Goal: Information Seeking & Learning: Find specific fact

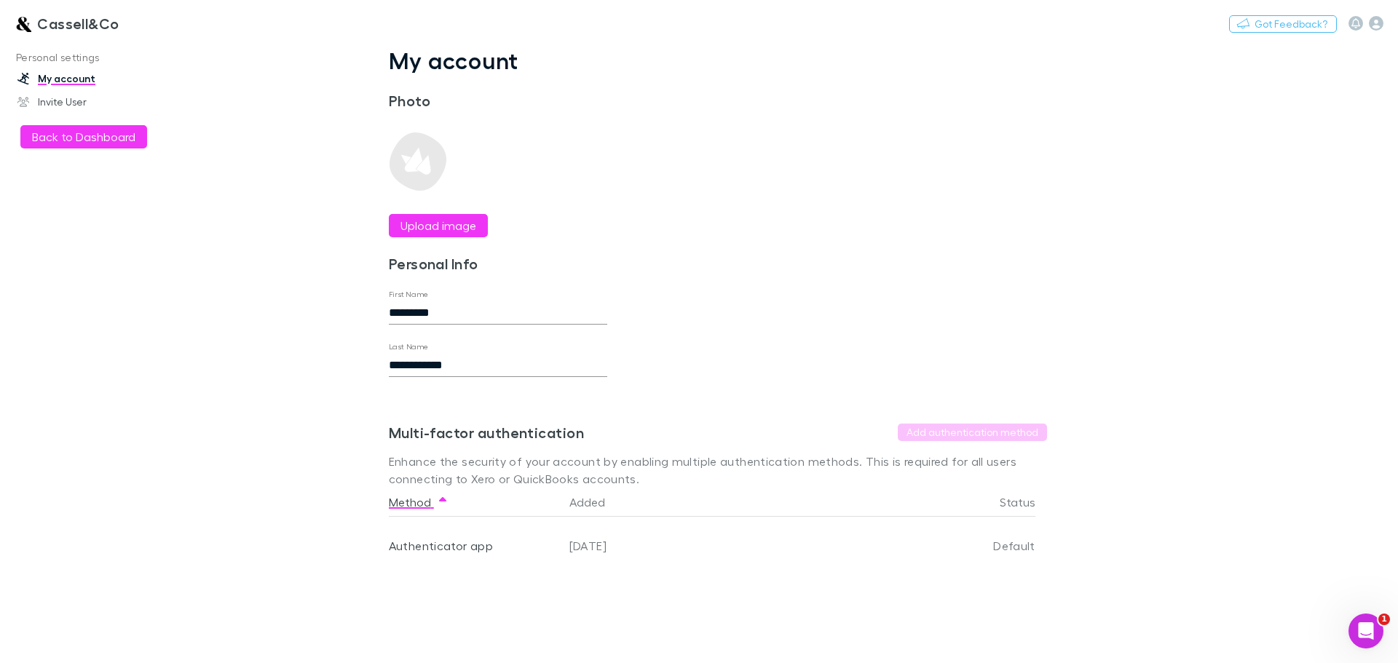
click at [78, 25] on h3 "Cassell&Co" at bounding box center [78, 23] width 82 height 17
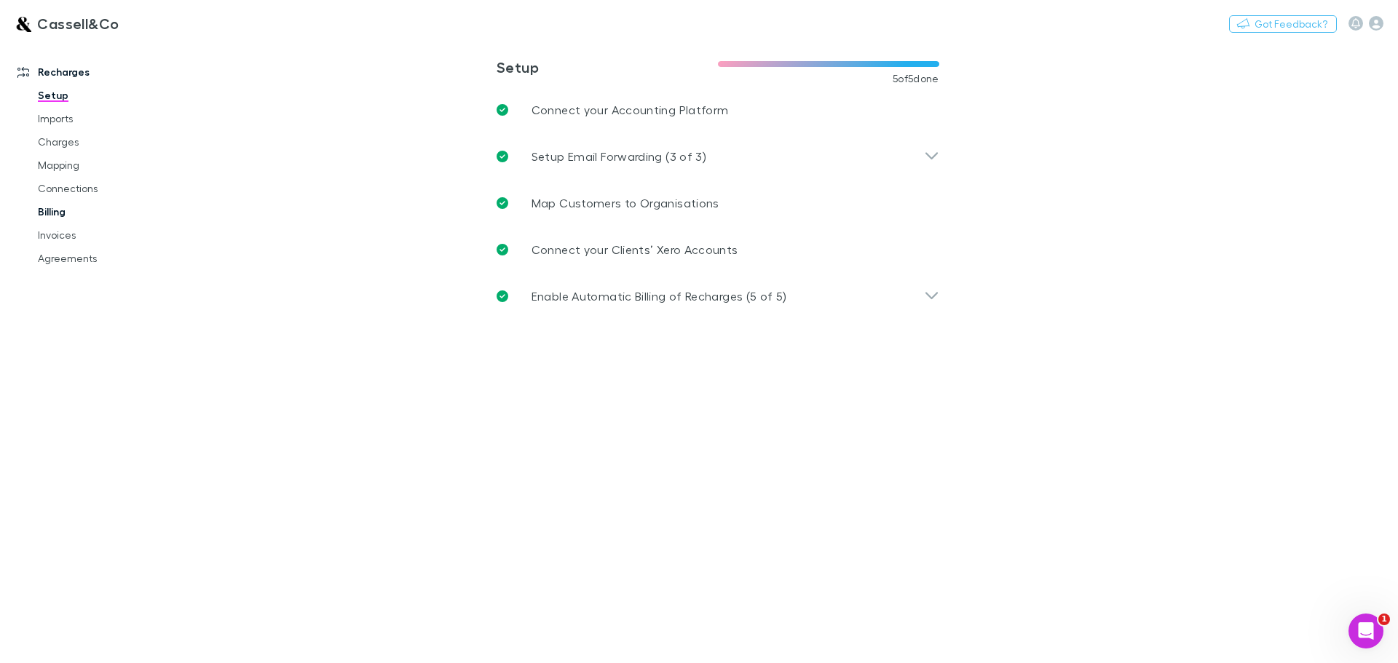
click at [66, 213] on link "Billing" at bounding box center [109, 211] width 173 height 23
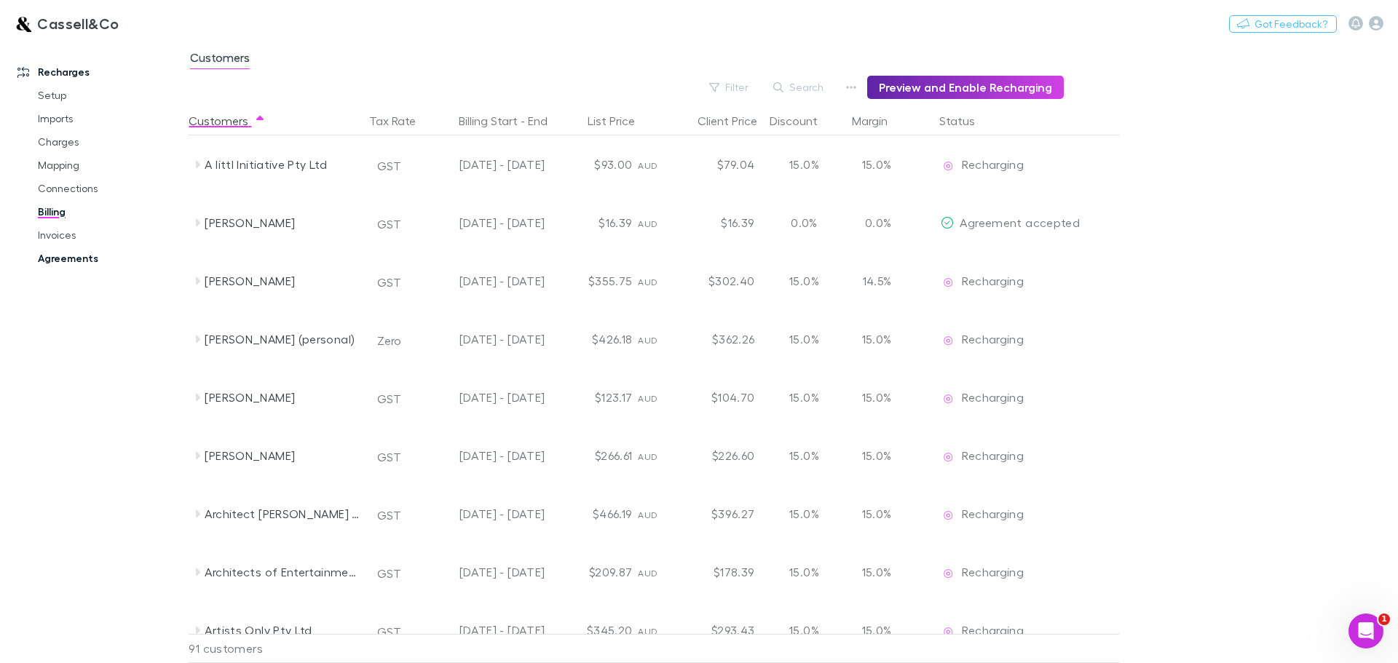
click at [75, 256] on link "Agreements" at bounding box center [109, 258] width 173 height 23
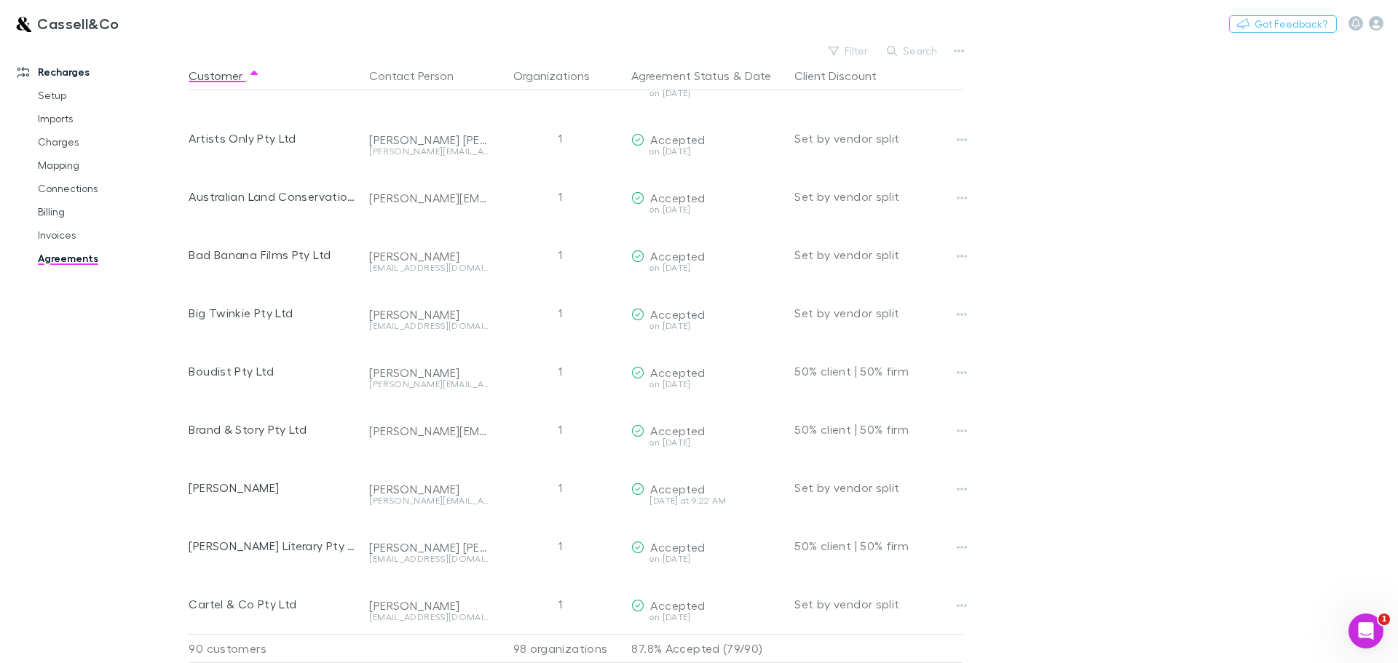
scroll to position [582, 0]
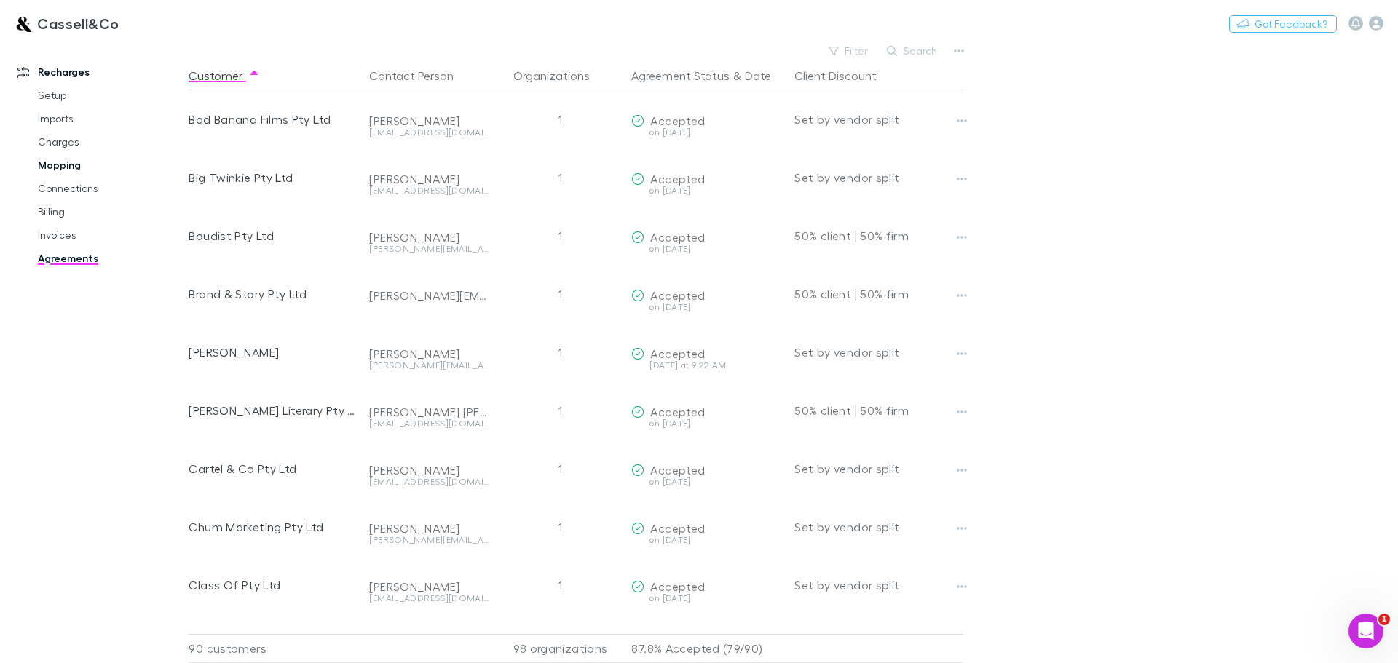
click at [65, 164] on link "Mapping" at bounding box center [109, 165] width 173 height 23
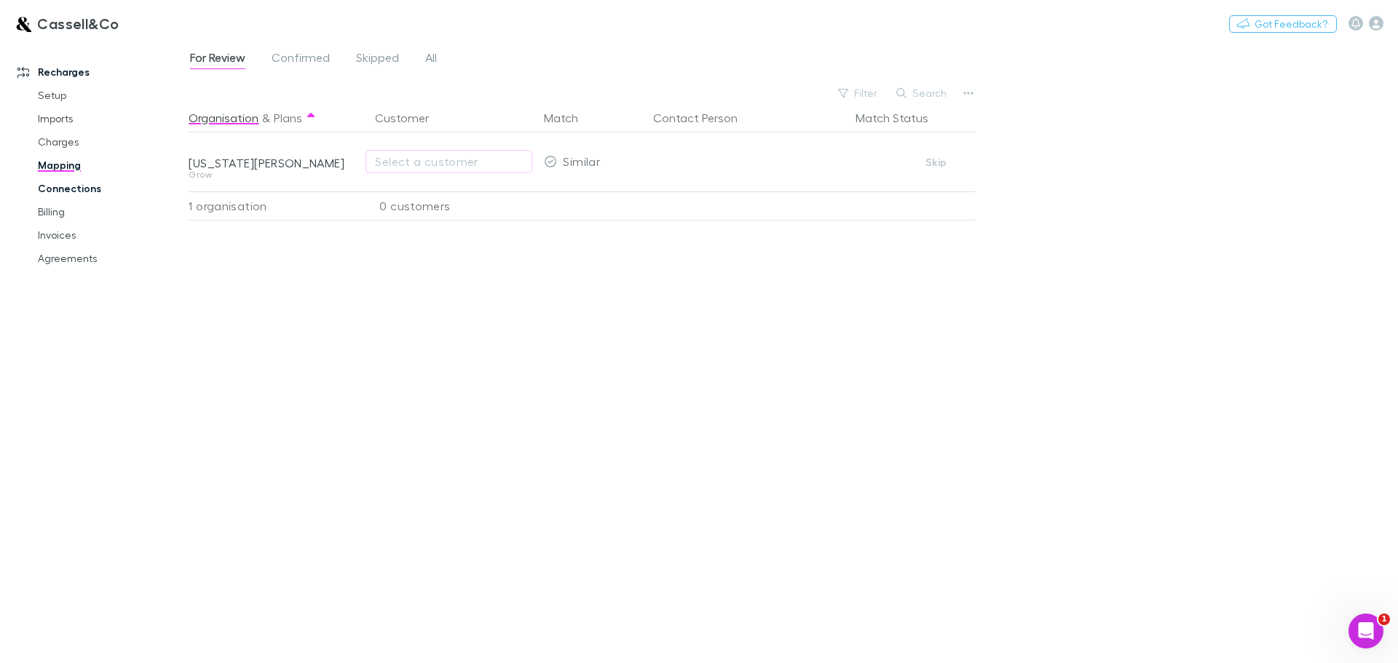
click at [47, 186] on link "Connections" at bounding box center [109, 188] width 173 height 23
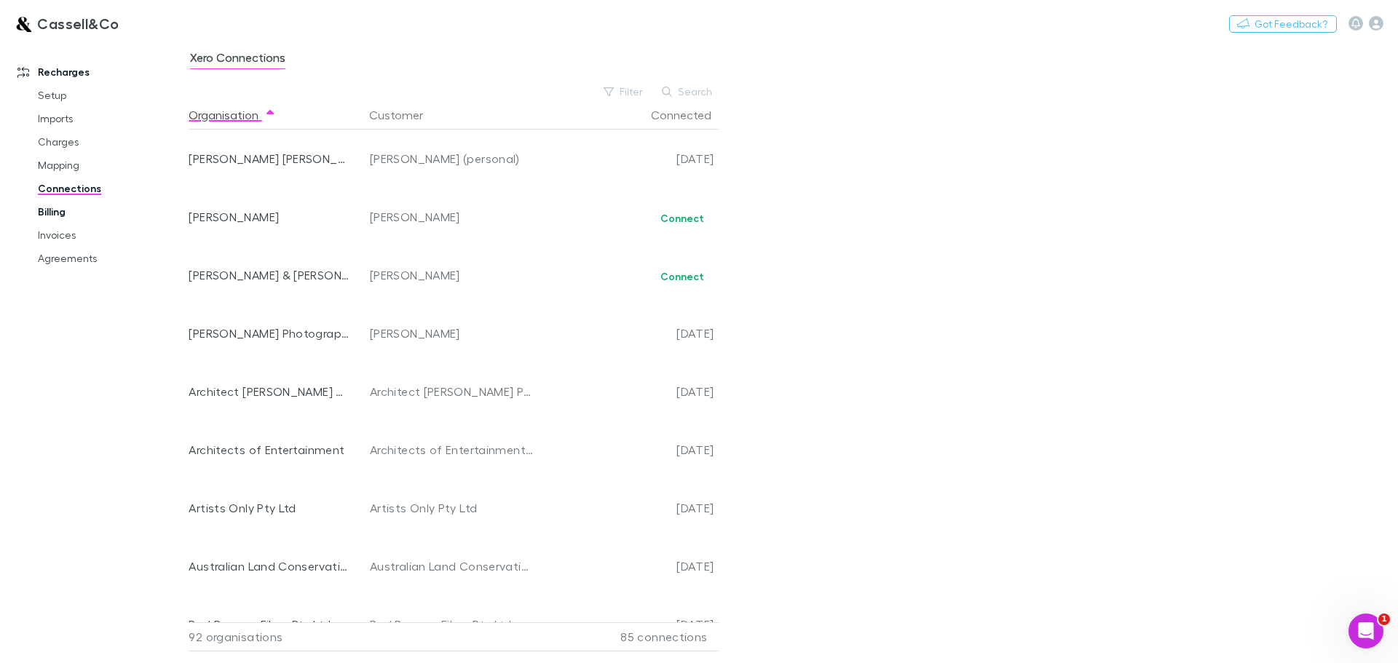
click at [50, 212] on link "Billing" at bounding box center [109, 211] width 173 height 23
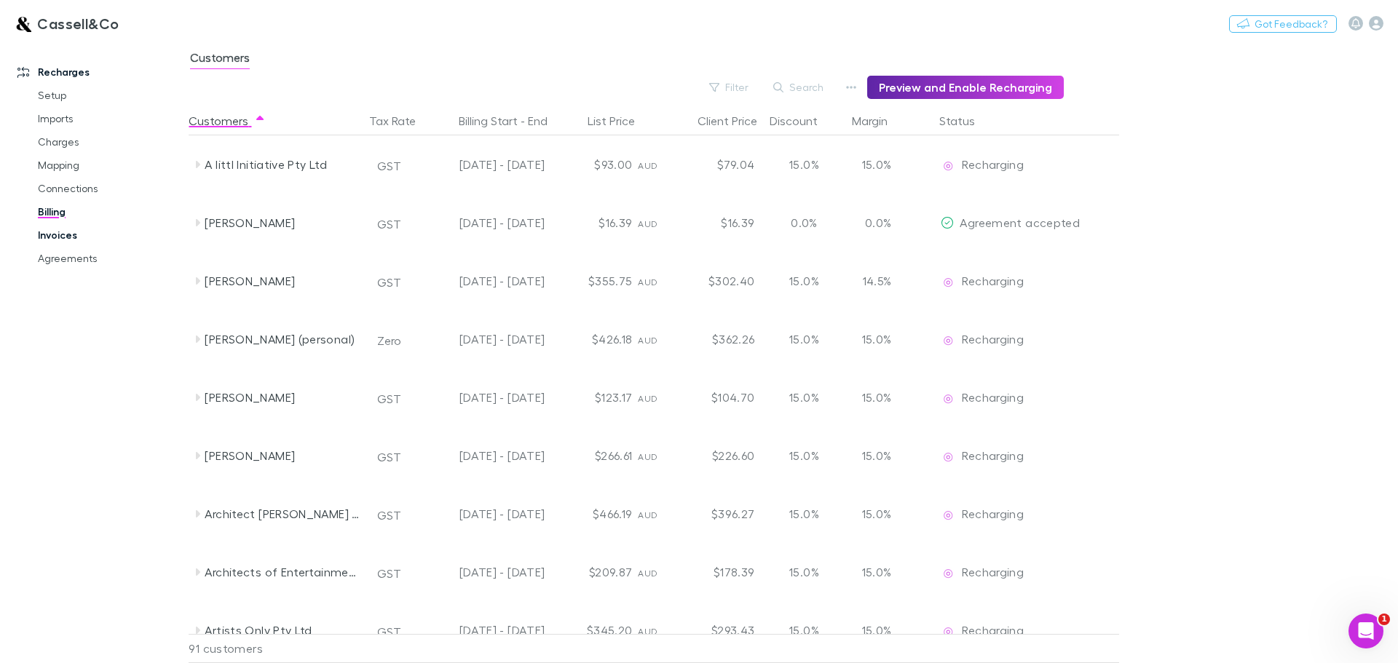
click at [66, 240] on link "Invoices" at bounding box center [109, 234] width 173 height 23
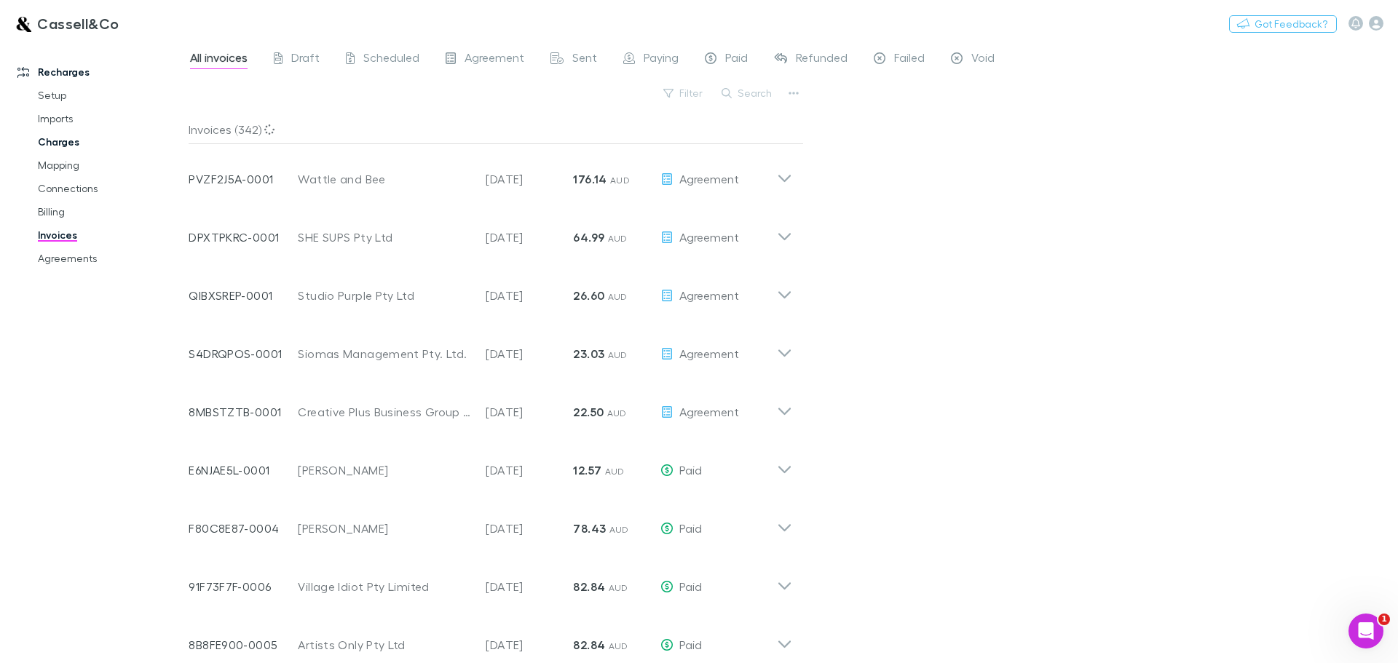
click at [57, 148] on link "Charges" at bounding box center [109, 141] width 173 height 23
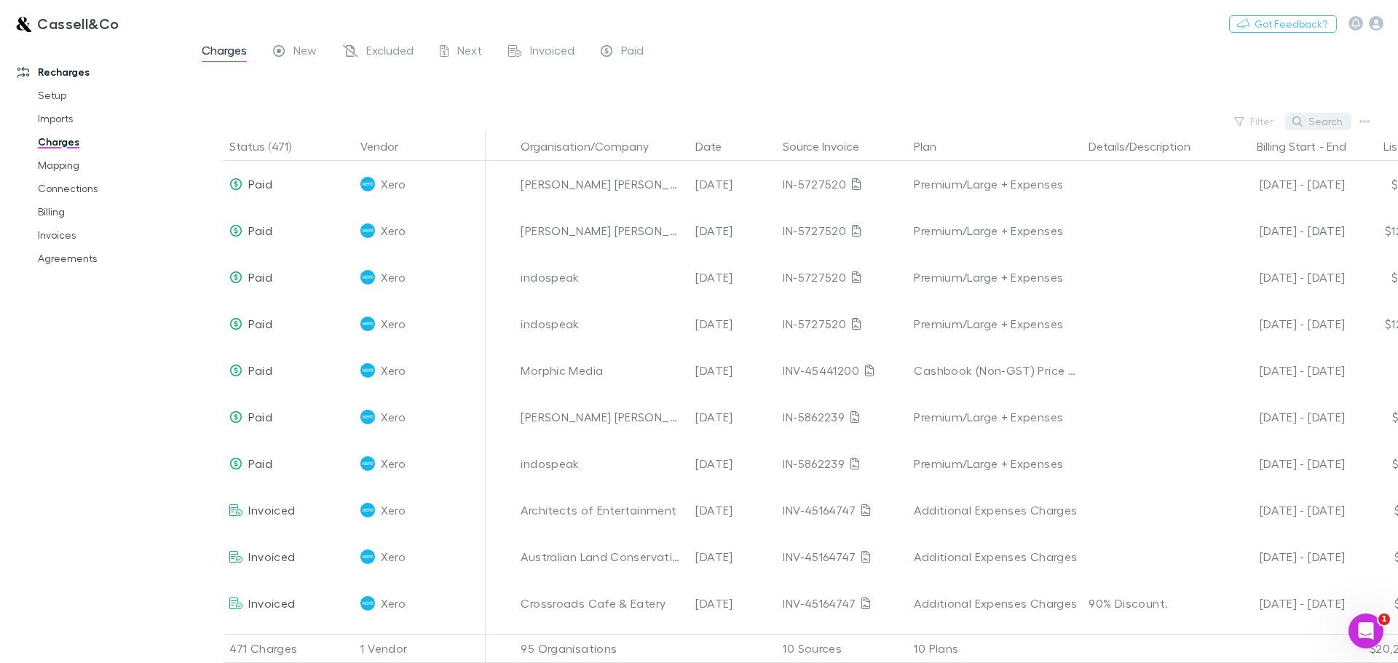
click at [1318, 119] on button "Search" at bounding box center [1318, 121] width 66 height 17
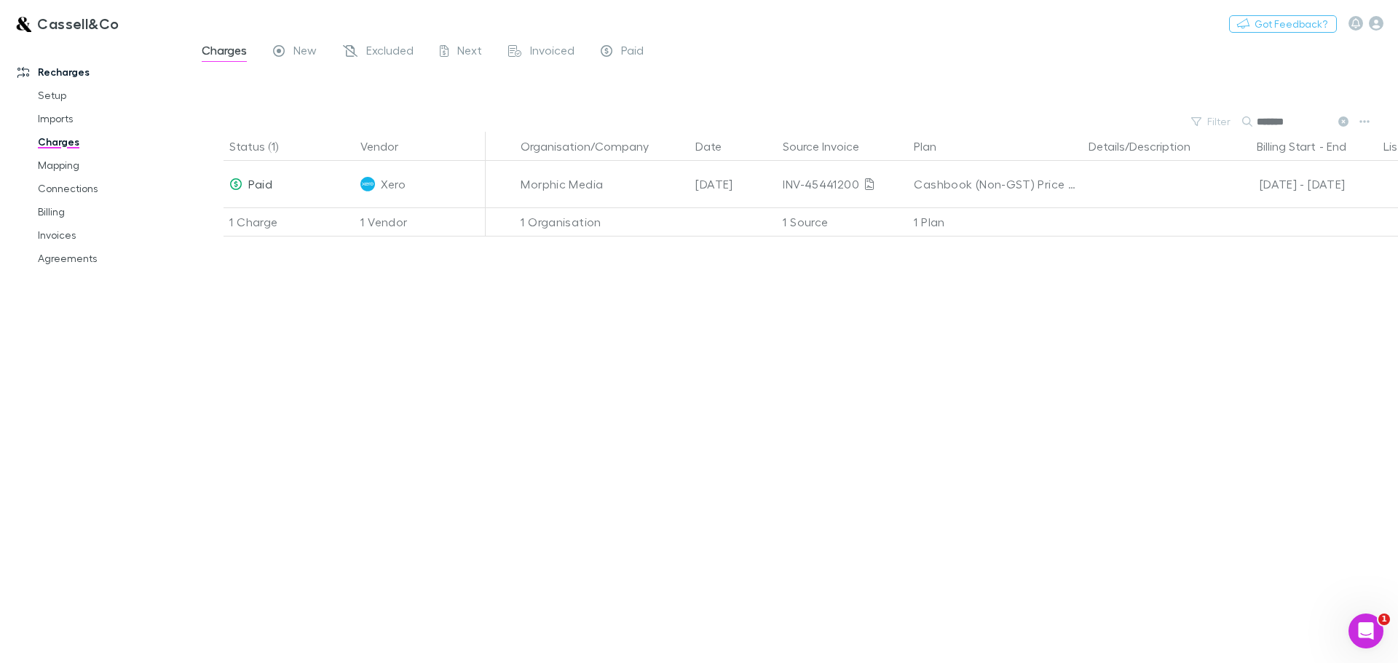
type input "********"
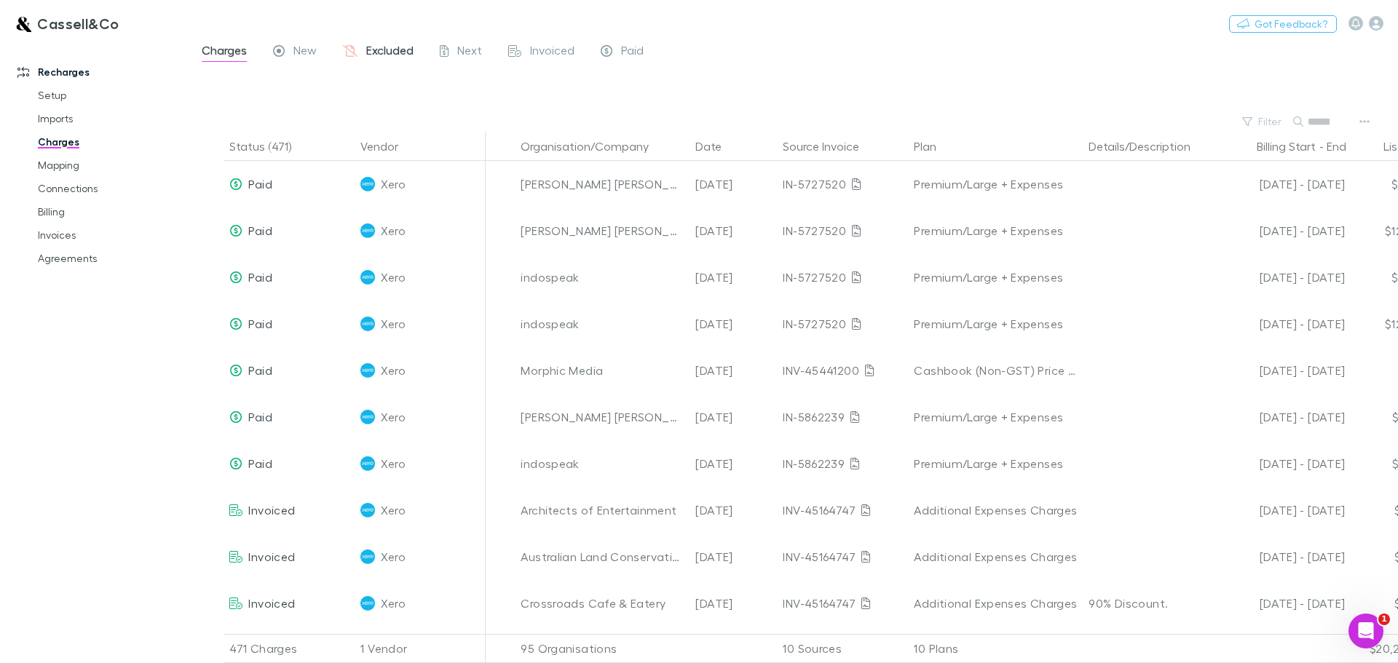
click at [392, 52] on span "Excluded" at bounding box center [389, 52] width 47 height 19
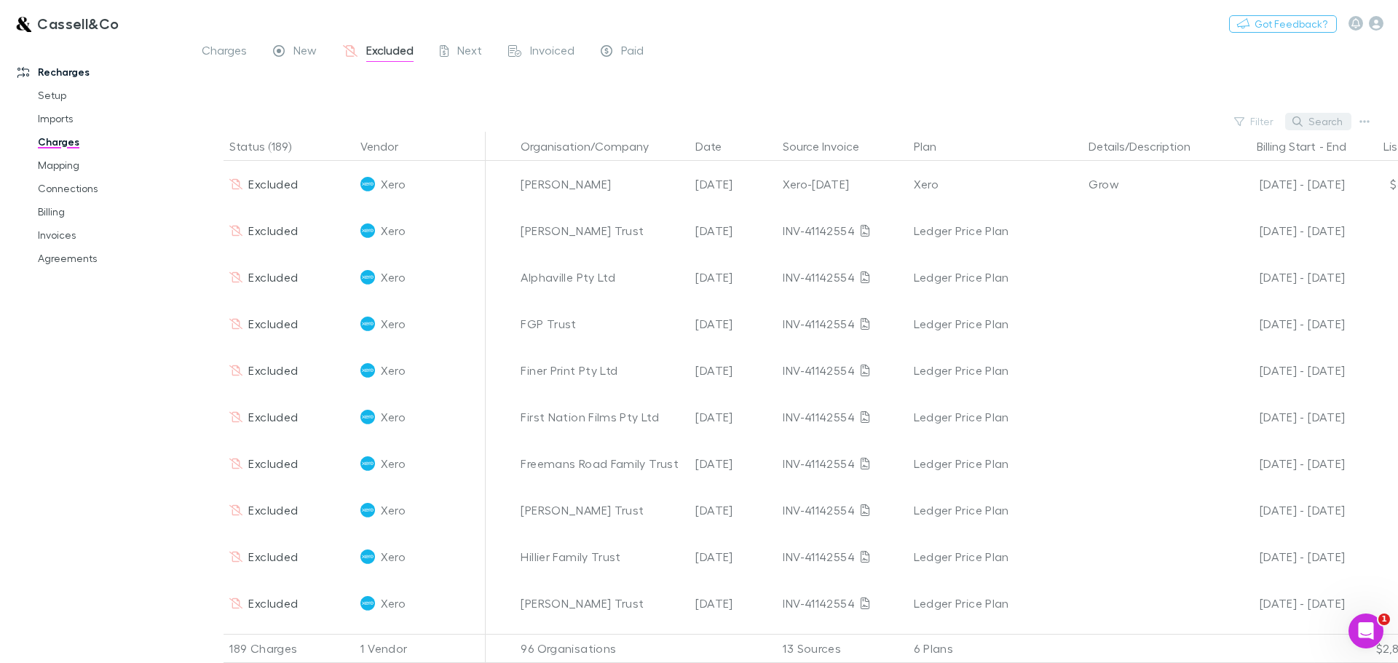
click at [1314, 125] on button "Search" at bounding box center [1318, 121] width 66 height 17
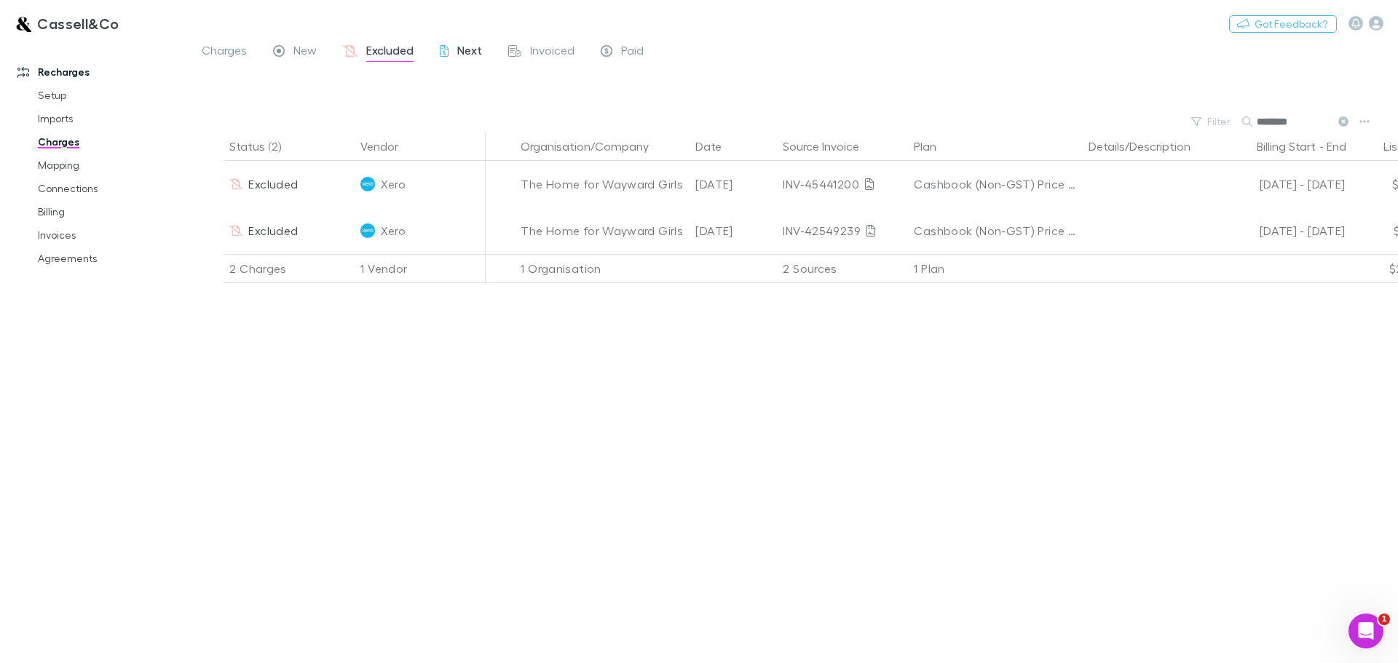
type input "********"
click at [464, 57] on span "Next" at bounding box center [469, 52] width 25 height 19
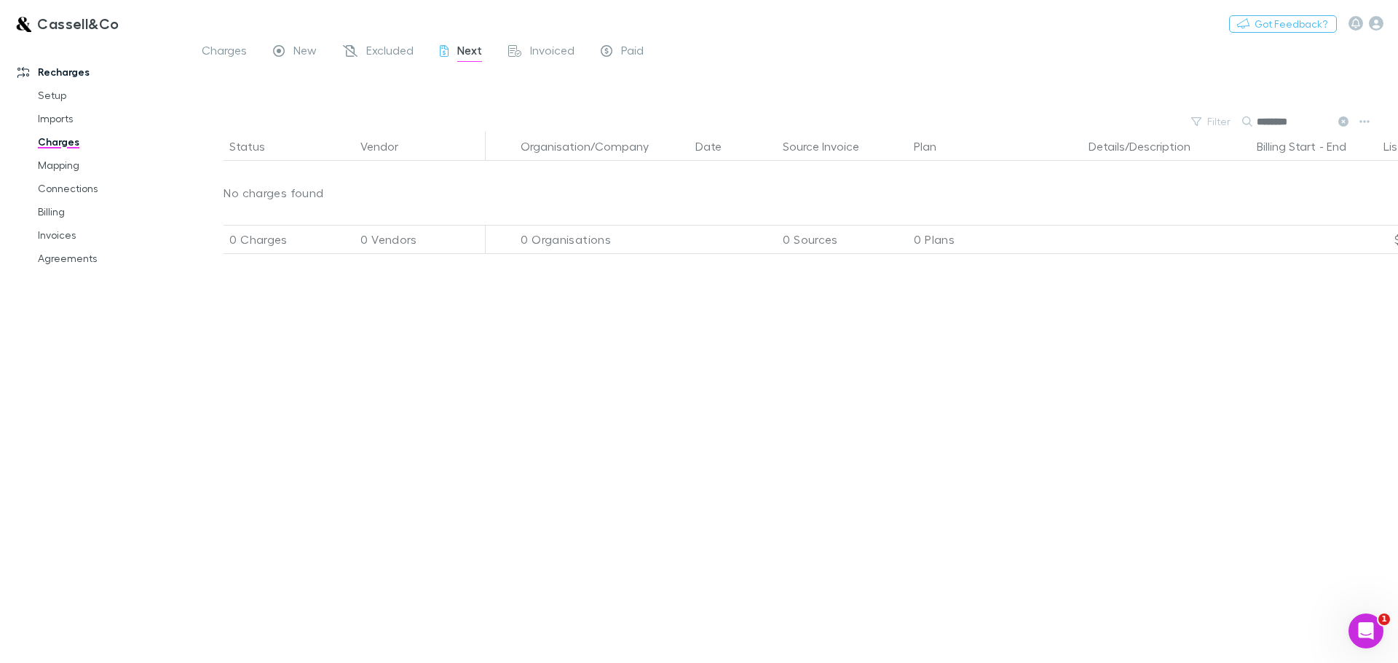
click at [1336, 117] on button at bounding box center [1342, 122] width 17 height 14
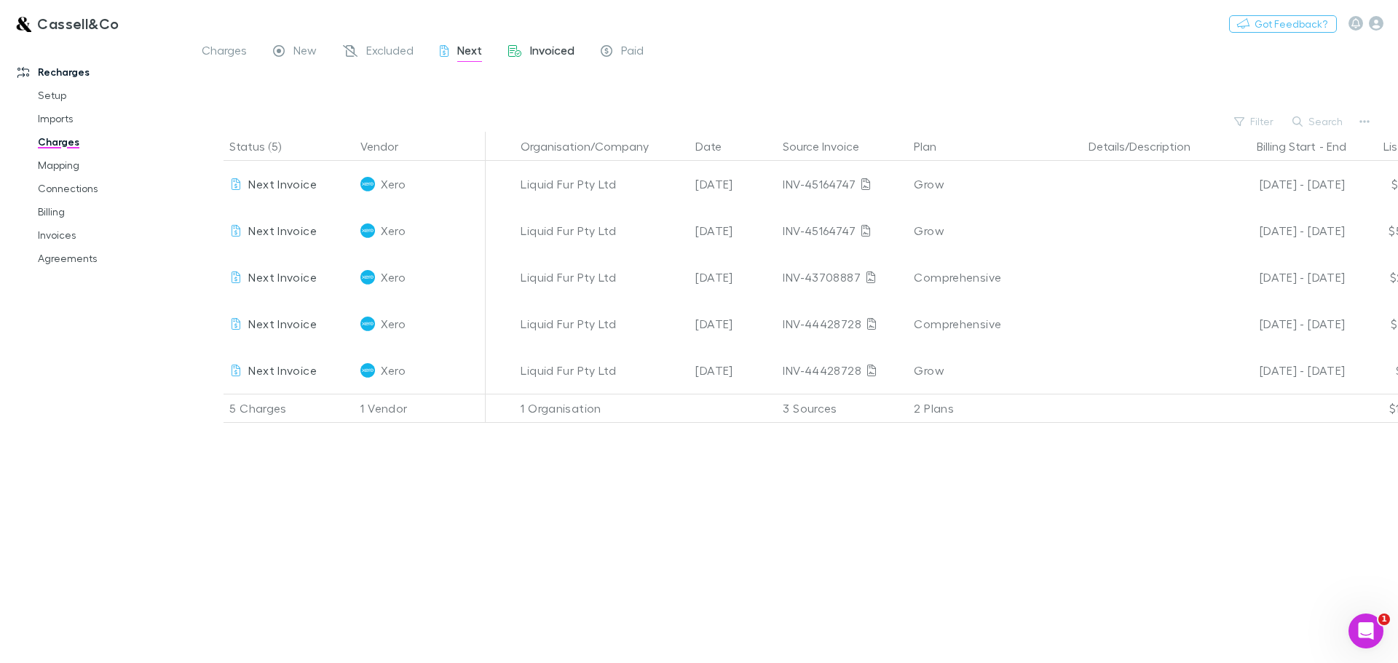
click at [548, 49] on span "Invoiced" at bounding box center [552, 52] width 44 height 19
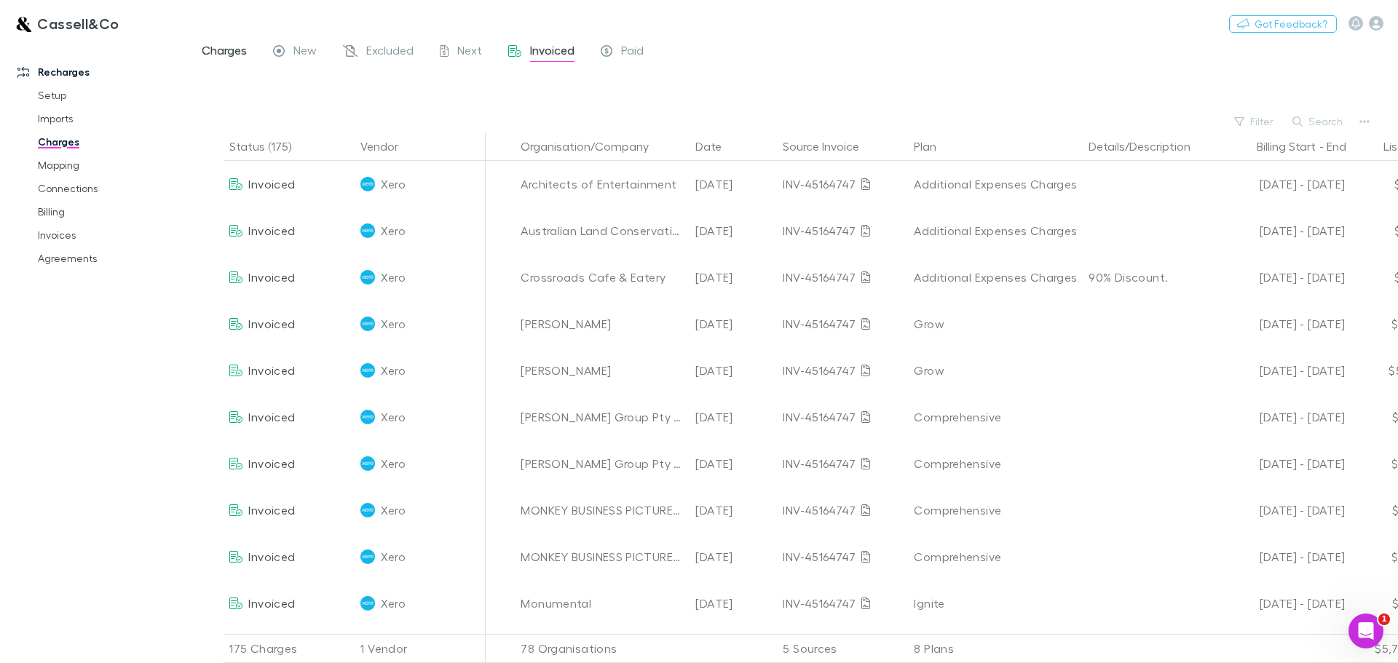
click at [215, 44] on span "Charges" at bounding box center [224, 52] width 45 height 19
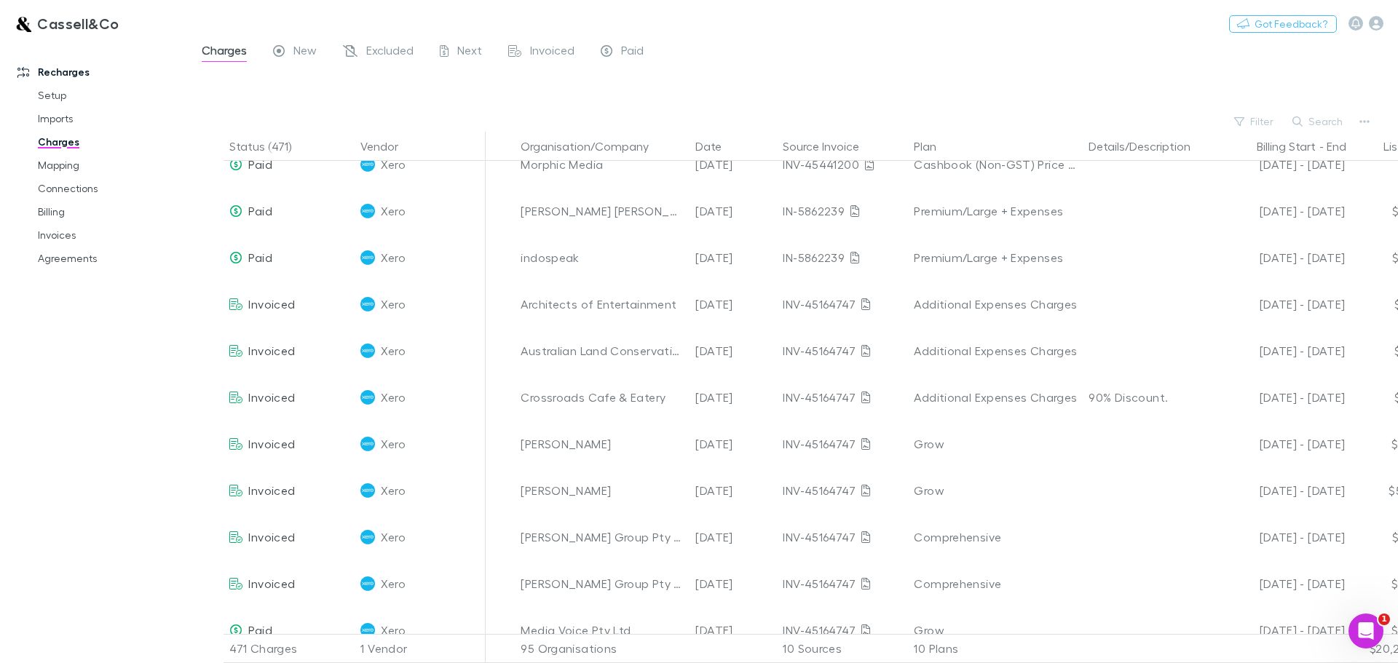
scroll to position [73, 0]
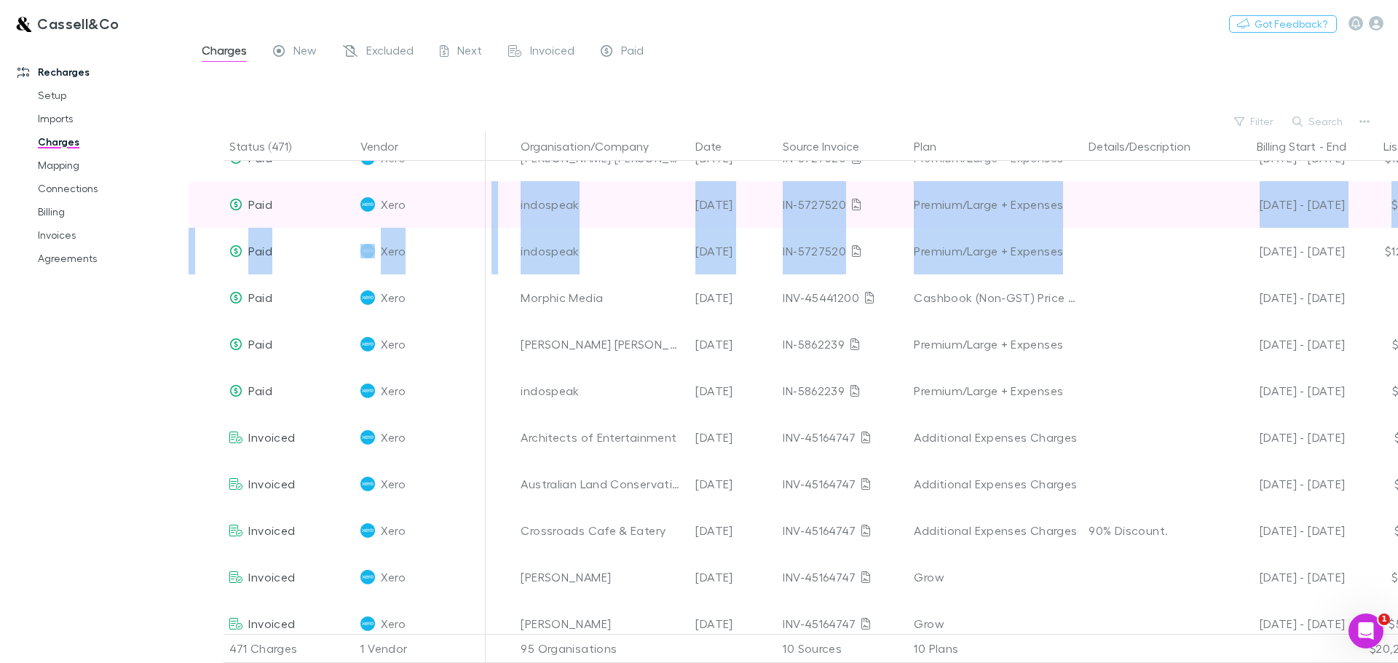
drag, startPoint x: 894, startPoint y: 218, endPoint x: 480, endPoint y: 214, distance: 414.2
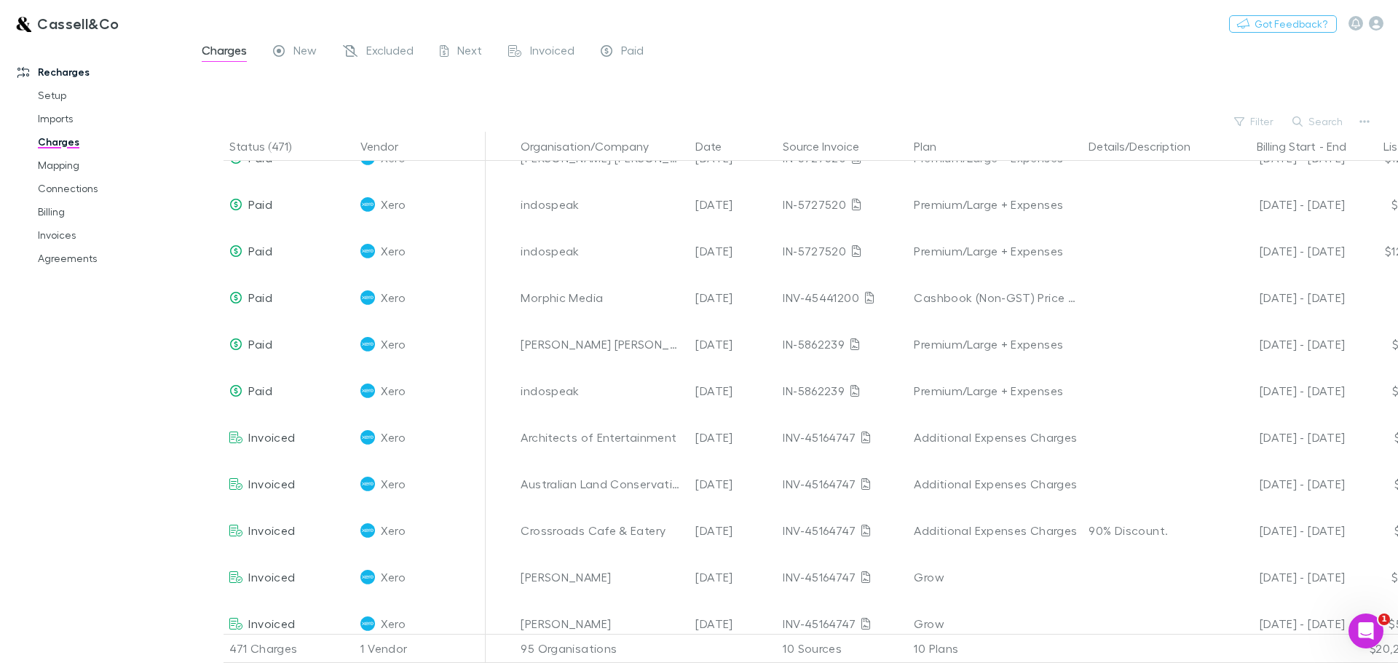
click at [910, 67] on div "Charges New Excluded Next Invoiced Paid" at bounding box center [793, 55] width 1209 height 28
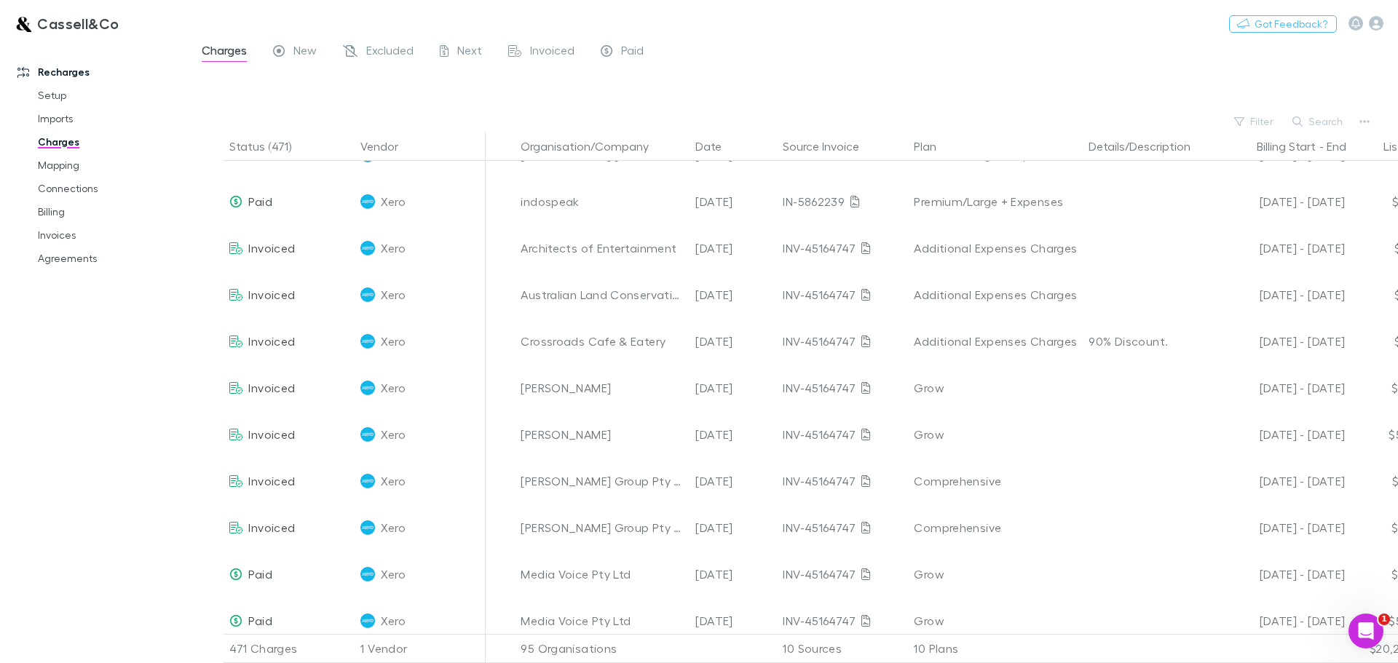
scroll to position [0, 0]
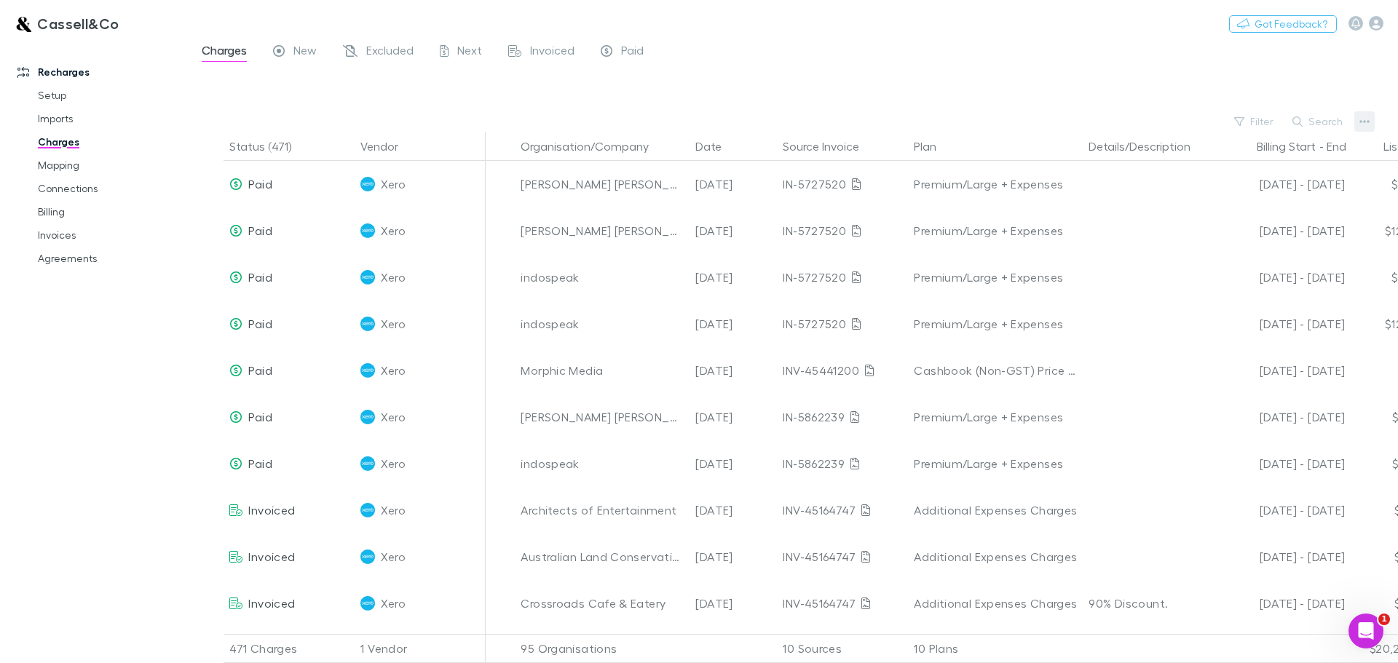
click at [1363, 124] on icon "button" at bounding box center [1364, 122] width 10 height 12
click at [1005, 86] on div at bounding box center [699, 331] width 1398 height 663
click at [523, 38] on div "Cassell&Co Nothing Got Feedback?" at bounding box center [699, 23] width 1398 height 47
click at [530, 48] on div "Invoiced" at bounding box center [541, 52] width 66 height 19
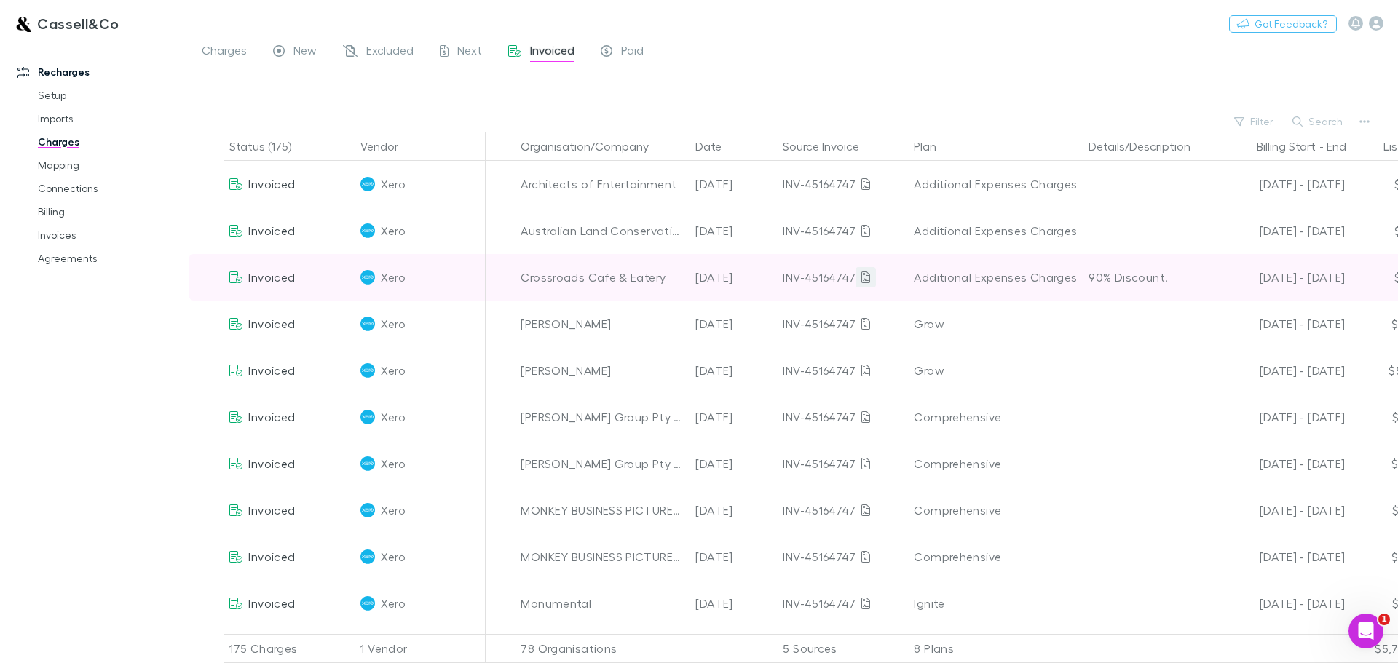
click at [862, 280] on icon at bounding box center [865, 278] width 9 height 12
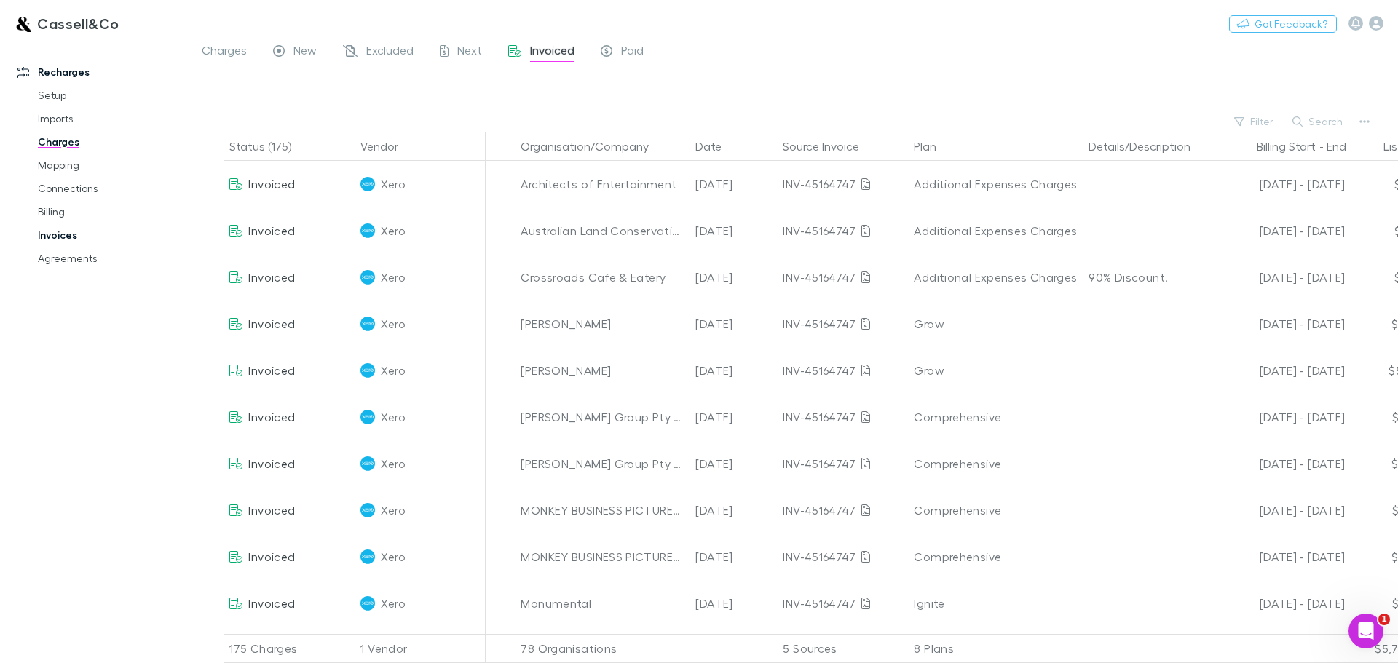
click at [68, 229] on link "Invoices" at bounding box center [109, 234] width 173 height 23
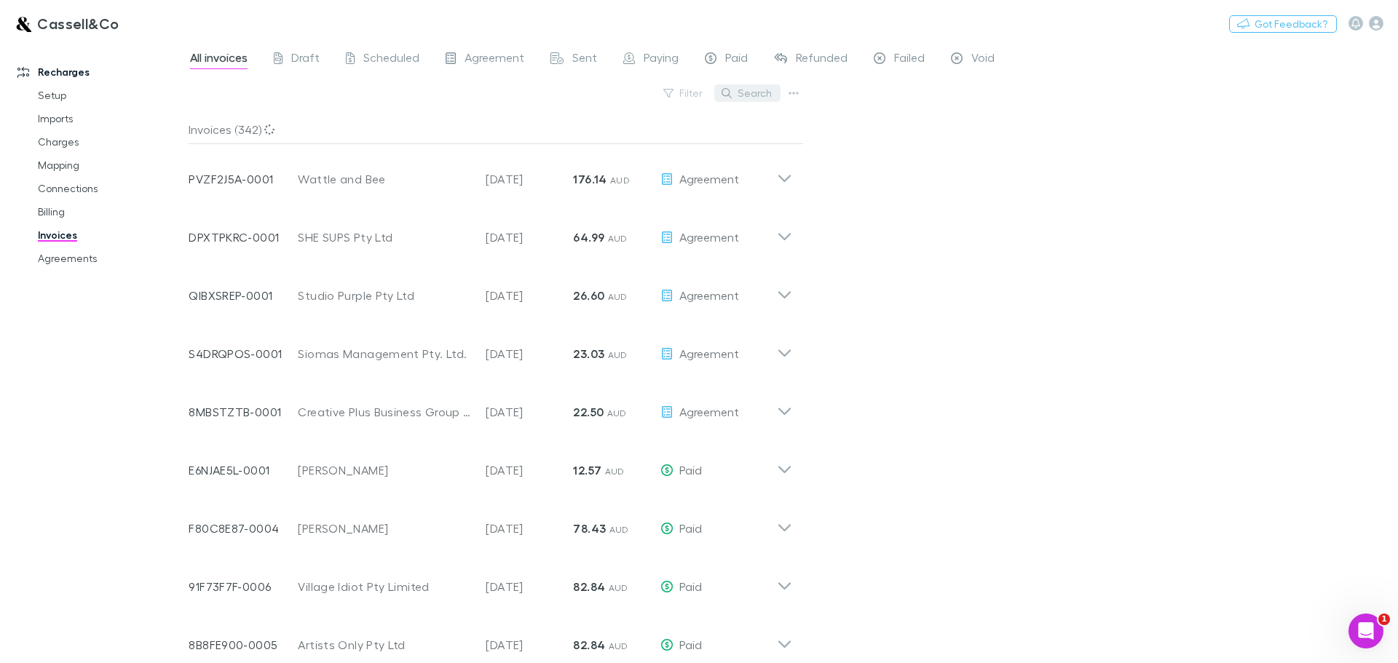
click at [747, 92] on button "Search" at bounding box center [747, 92] width 66 height 17
click at [505, 55] on span "Agreement" at bounding box center [494, 59] width 60 height 19
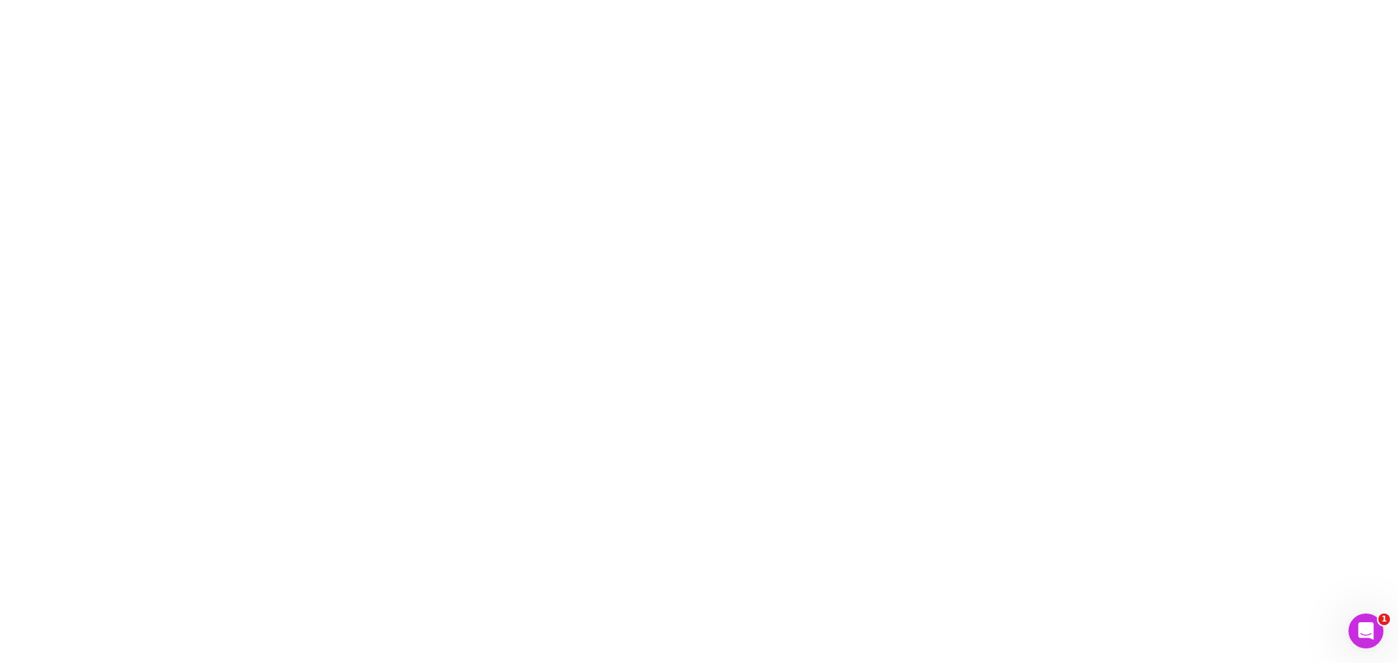
click at [504, 58] on div at bounding box center [699, 331] width 1398 height 663
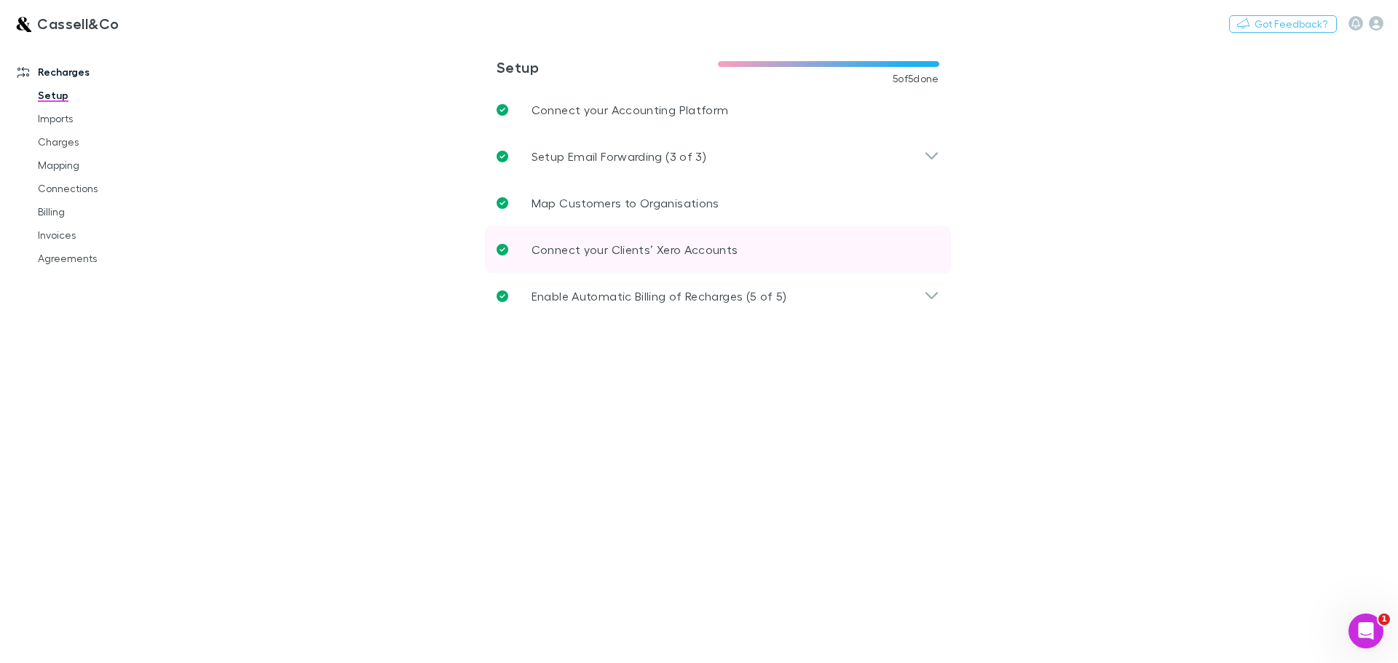
click at [938, 244] on link "Connect your Clients’ Xero Accounts" at bounding box center [718, 249] width 466 height 47
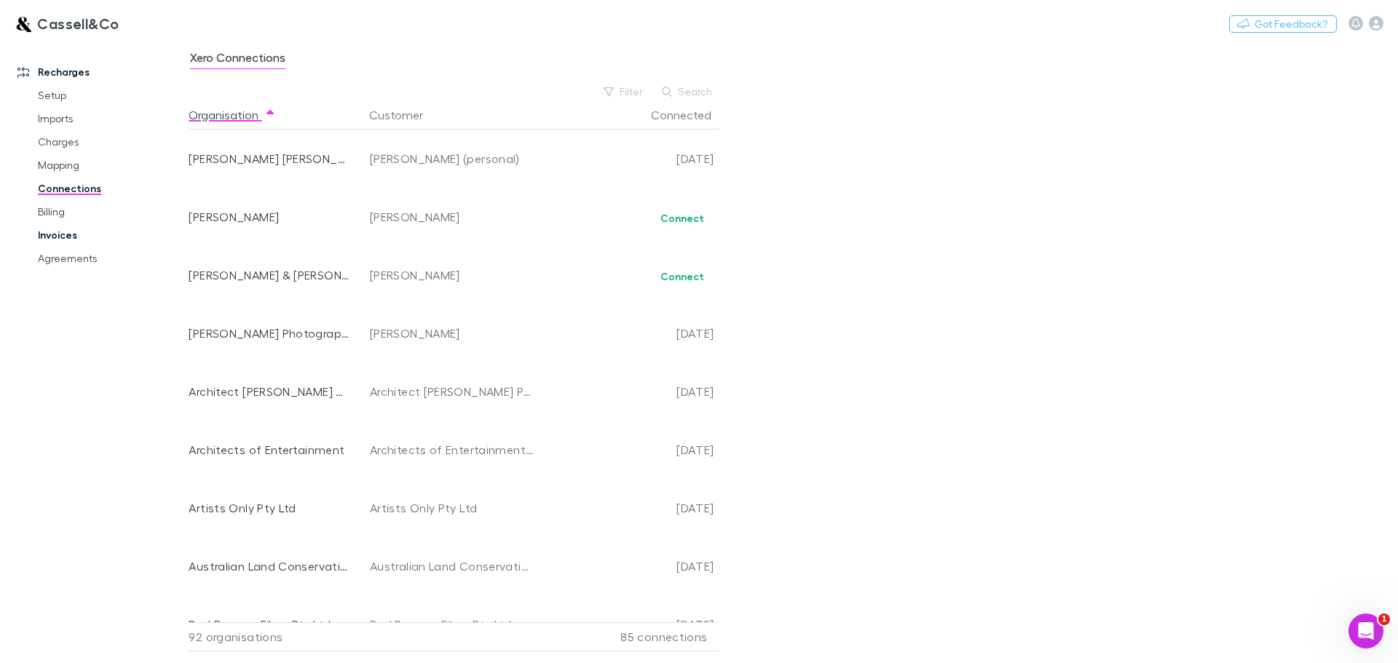
click at [59, 232] on link "Invoices" at bounding box center [109, 234] width 173 height 23
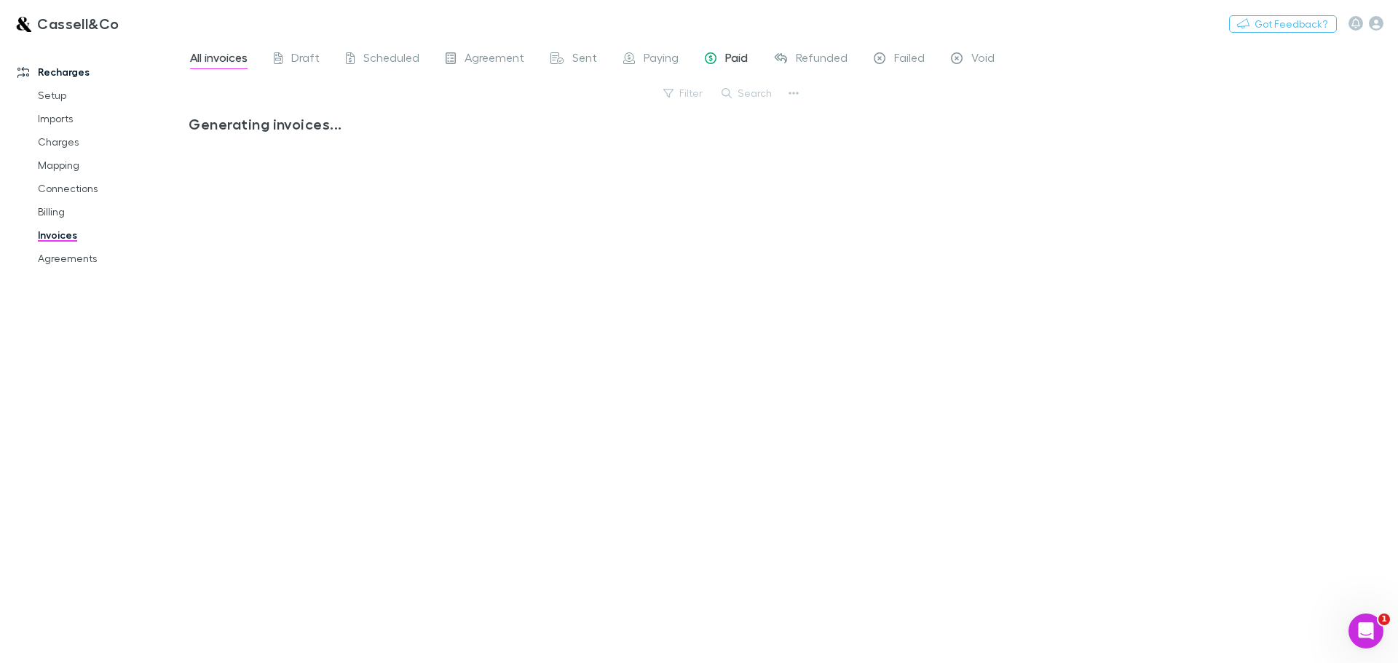
click at [700, 60] on div "All invoices Draft Scheduled Agreement Sent Paying Paid Refunded Failed Void" at bounding box center [598, 59] width 819 height 23
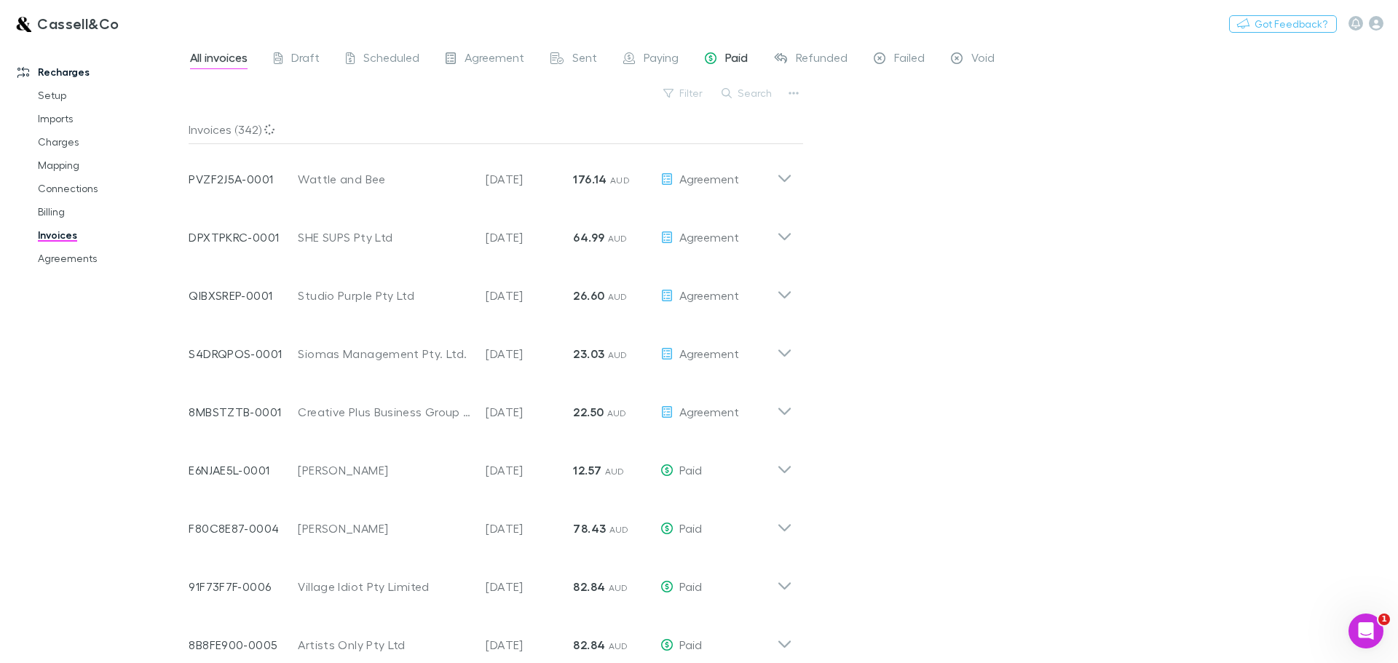
click at [739, 59] on span "Paid" at bounding box center [736, 59] width 23 height 19
click at [764, 96] on button "Search" at bounding box center [747, 92] width 66 height 17
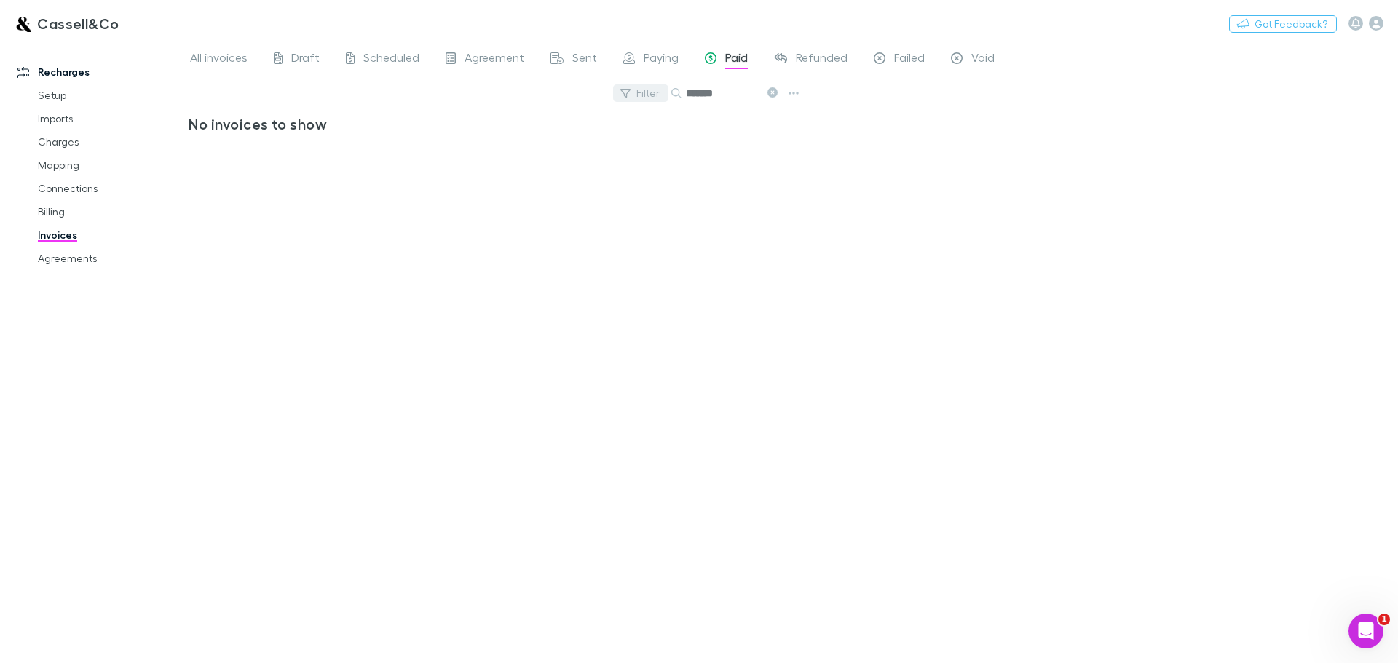
type input "*******"
click at [624, 95] on icon "button" at bounding box center [625, 93] width 10 height 10
click at [773, 89] on div at bounding box center [699, 331] width 1398 height 663
click at [773, 95] on icon at bounding box center [772, 92] width 10 height 10
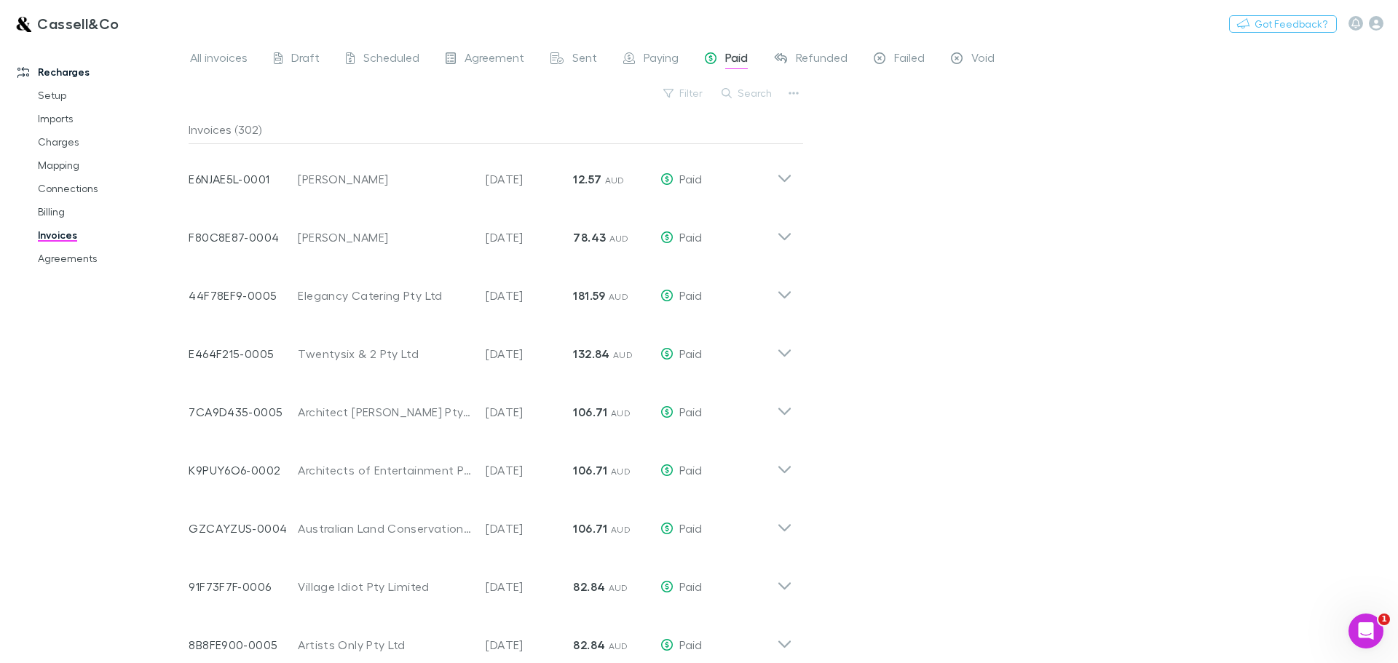
click at [186, 63] on div at bounding box center [185, 340] width 4 height 596
click at [202, 53] on span "All invoices" at bounding box center [219, 59] width 58 height 19
click at [689, 92] on button "Filter" at bounding box center [683, 92] width 55 height 17
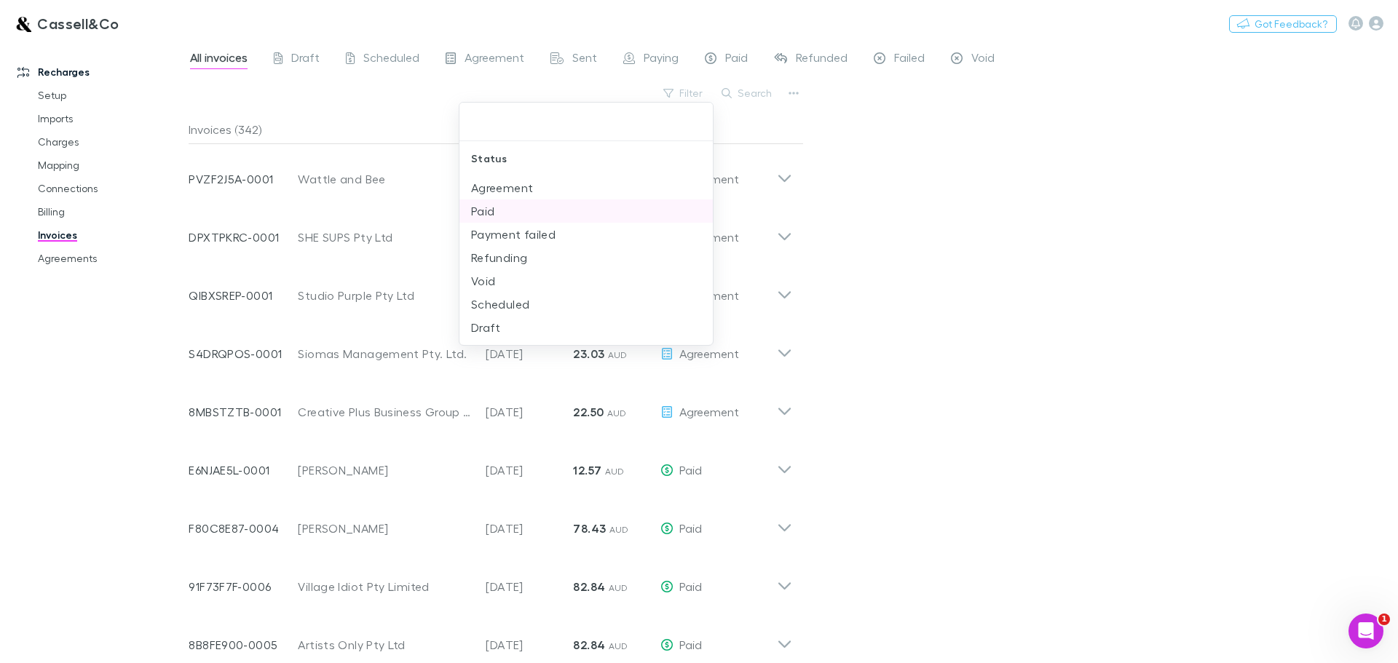
click at [489, 213] on li "Paid" at bounding box center [585, 210] width 253 height 23
click at [698, 125] on icon "Clear" at bounding box center [697, 122] width 15 height 15
click at [486, 208] on li "Paid" at bounding box center [585, 210] width 253 height 23
click at [753, 92] on div at bounding box center [699, 331] width 1398 height 663
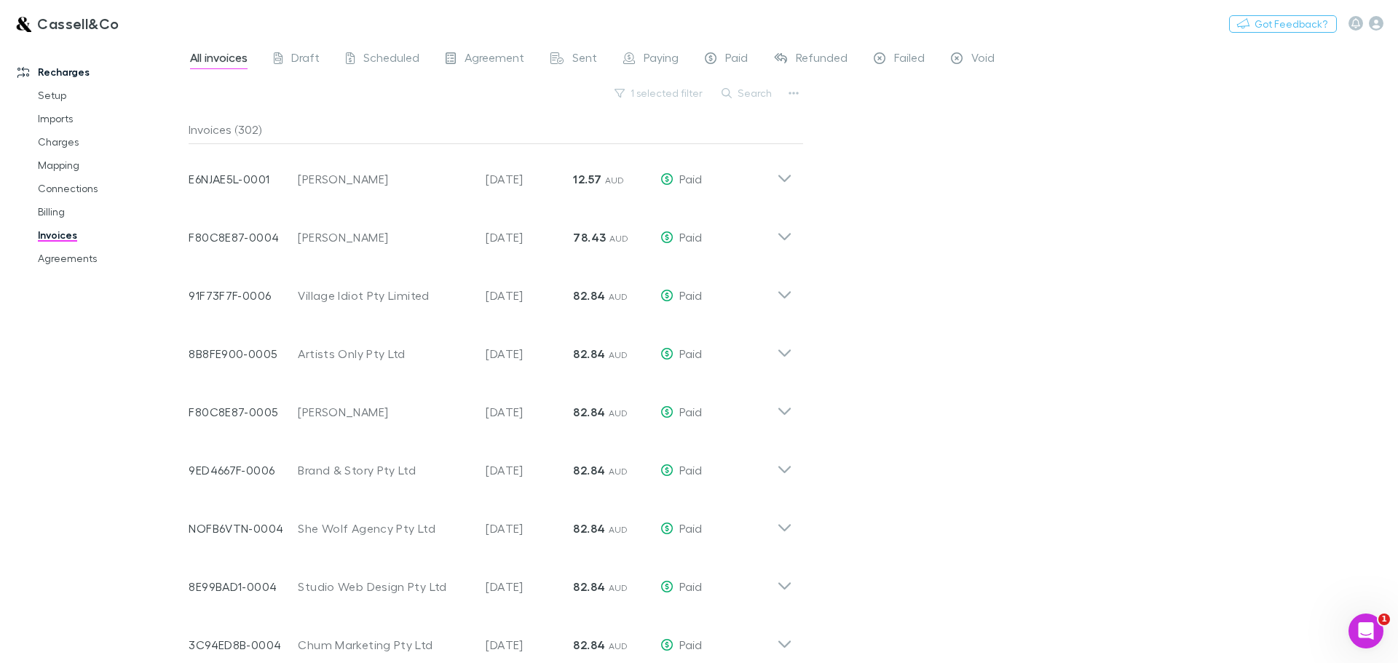
click at [765, 92] on button "Search" at bounding box center [747, 92] width 66 height 17
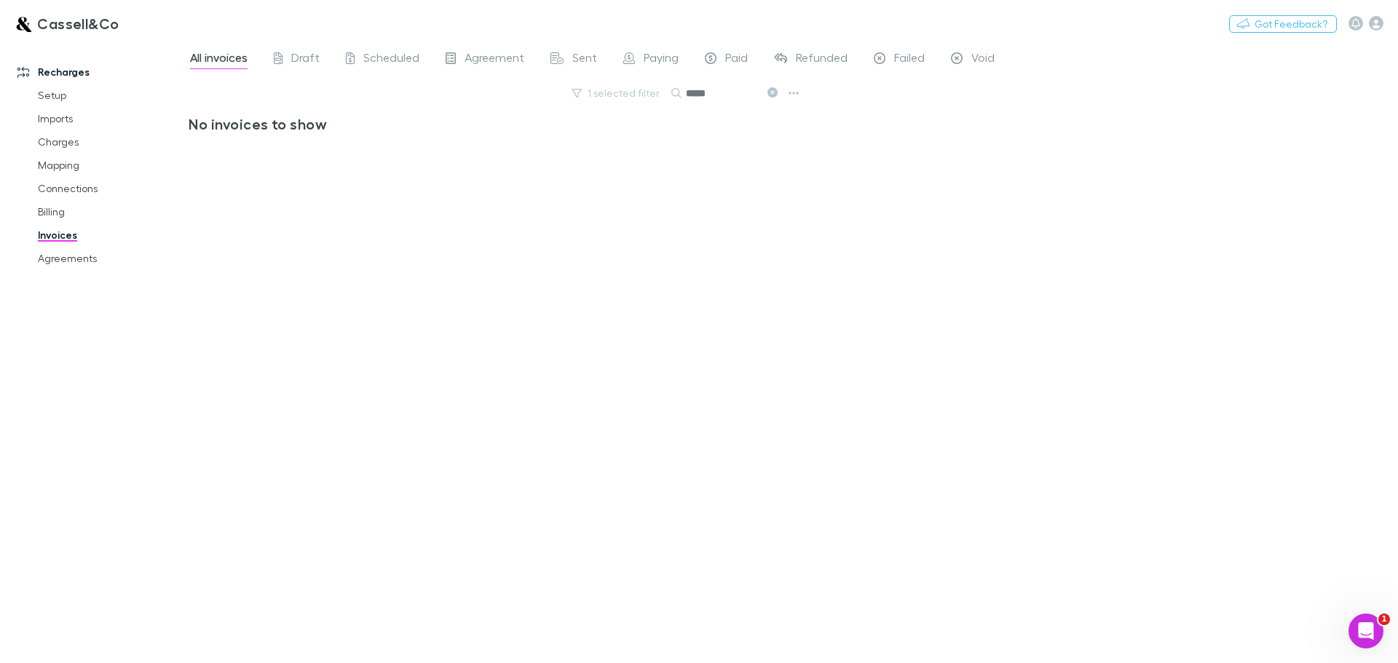
click at [694, 93] on input "*****" at bounding box center [722, 93] width 73 height 20
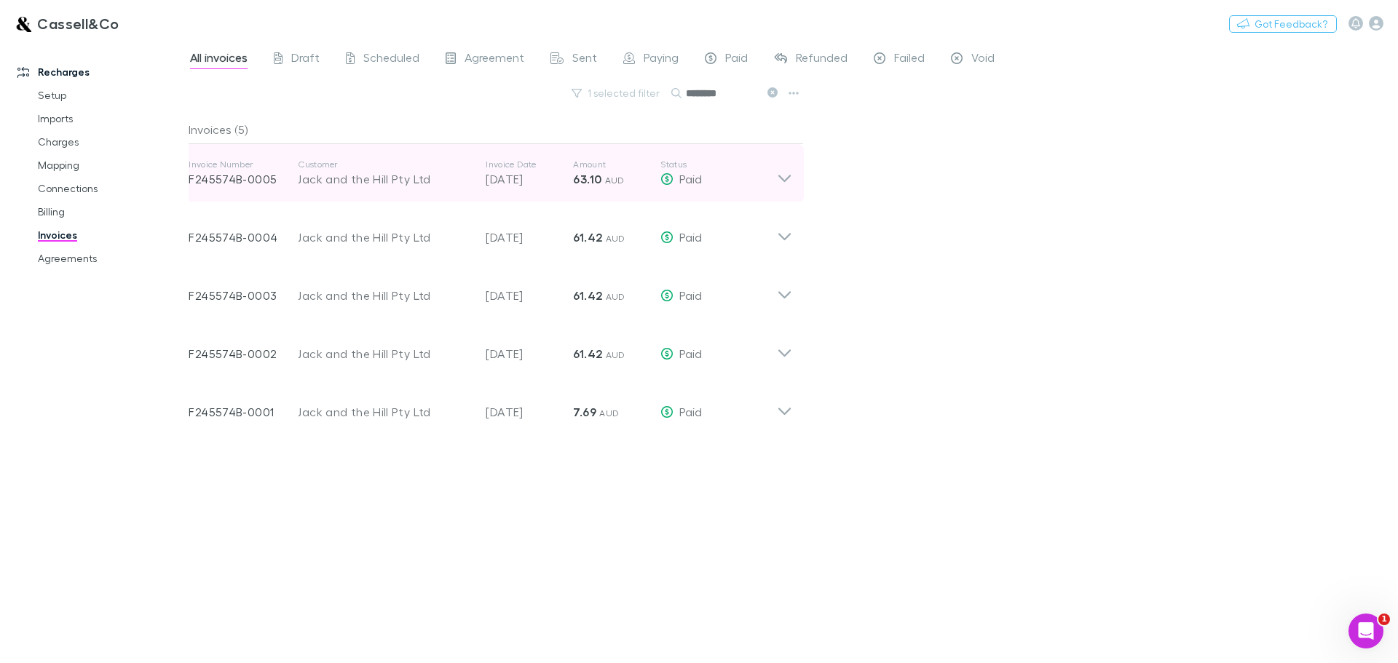
type input "********"
click at [797, 177] on div "Invoice Number F245574B-0005 Customer Jack and the Hill Pty Ltd Invoice Date 25…" at bounding box center [490, 173] width 627 height 58
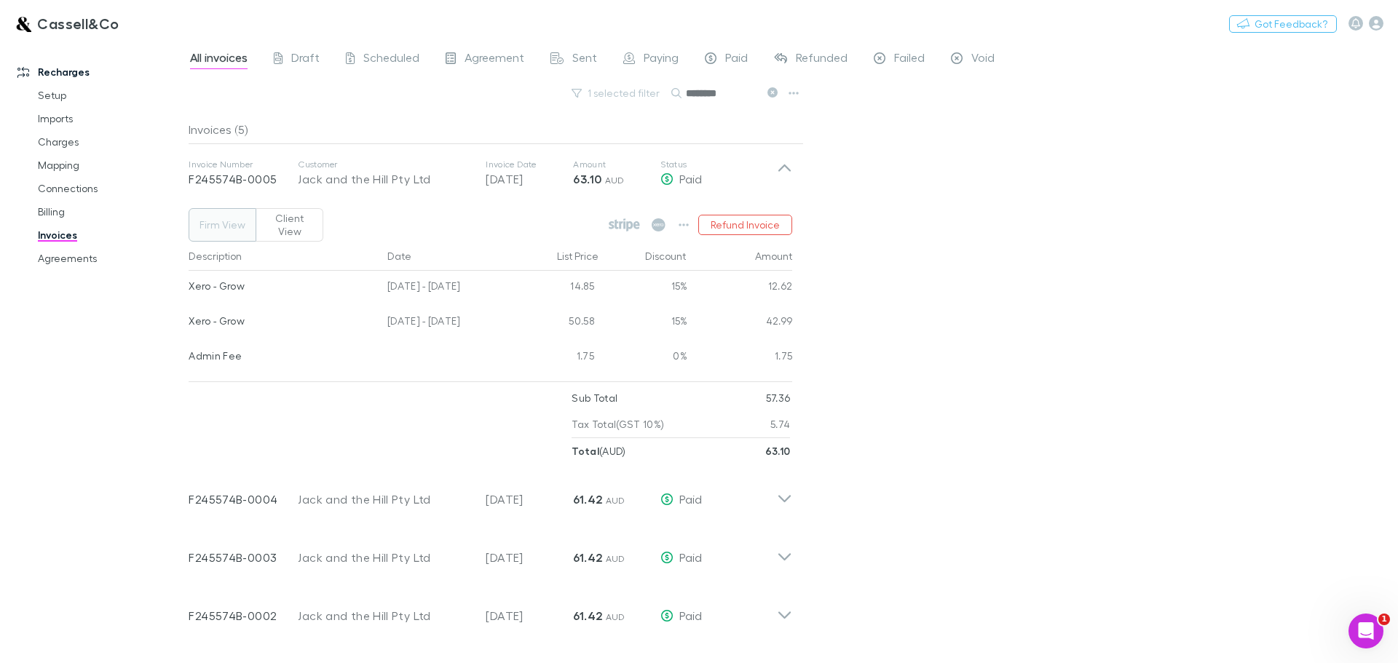
click at [296, 221] on button "Client View" at bounding box center [290, 224] width 68 height 33
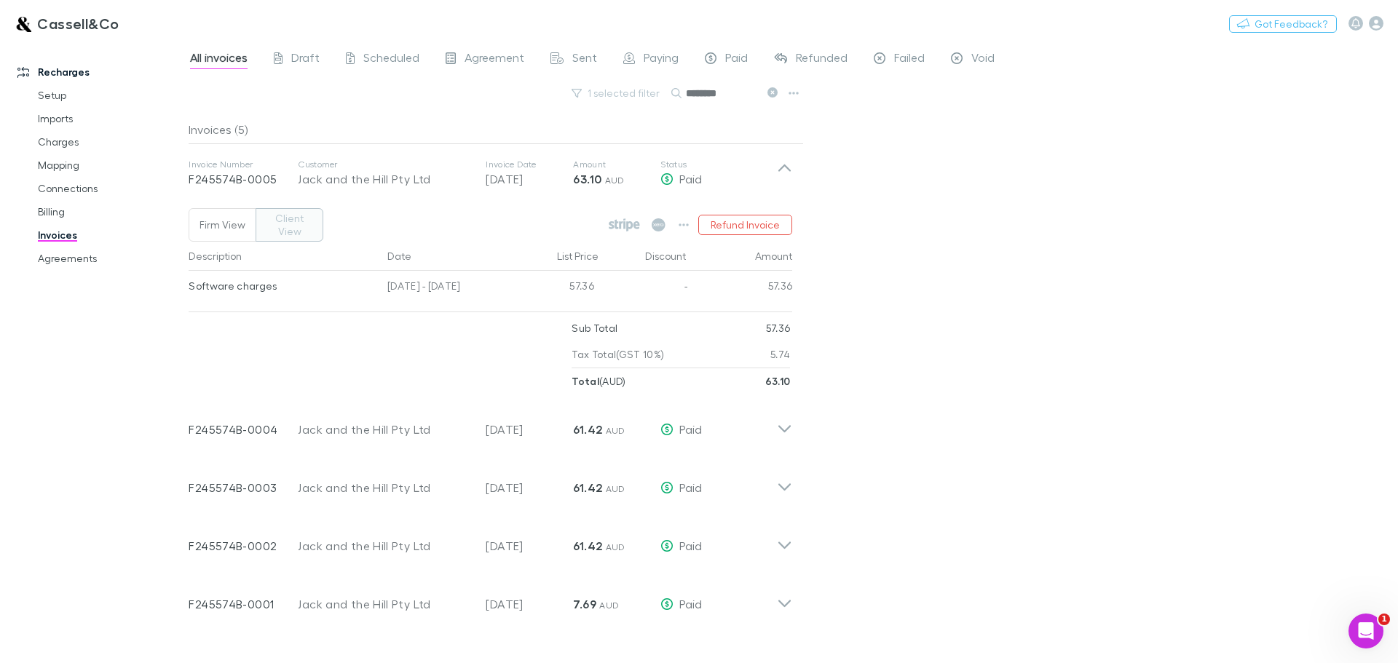
click at [282, 215] on button "Client View" at bounding box center [290, 224] width 68 height 33
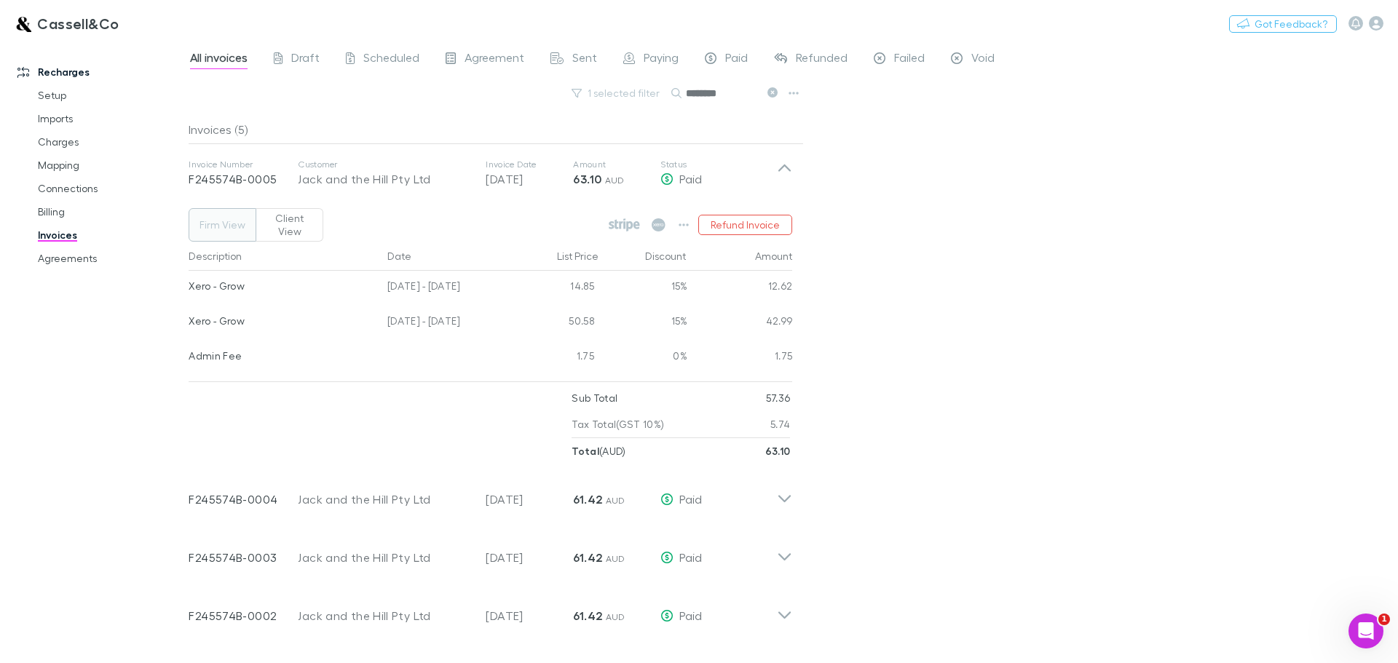
click at [225, 210] on button "Firm View" at bounding box center [223, 224] width 68 height 33
